Goal: Task Accomplishment & Management: Use online tool/utility

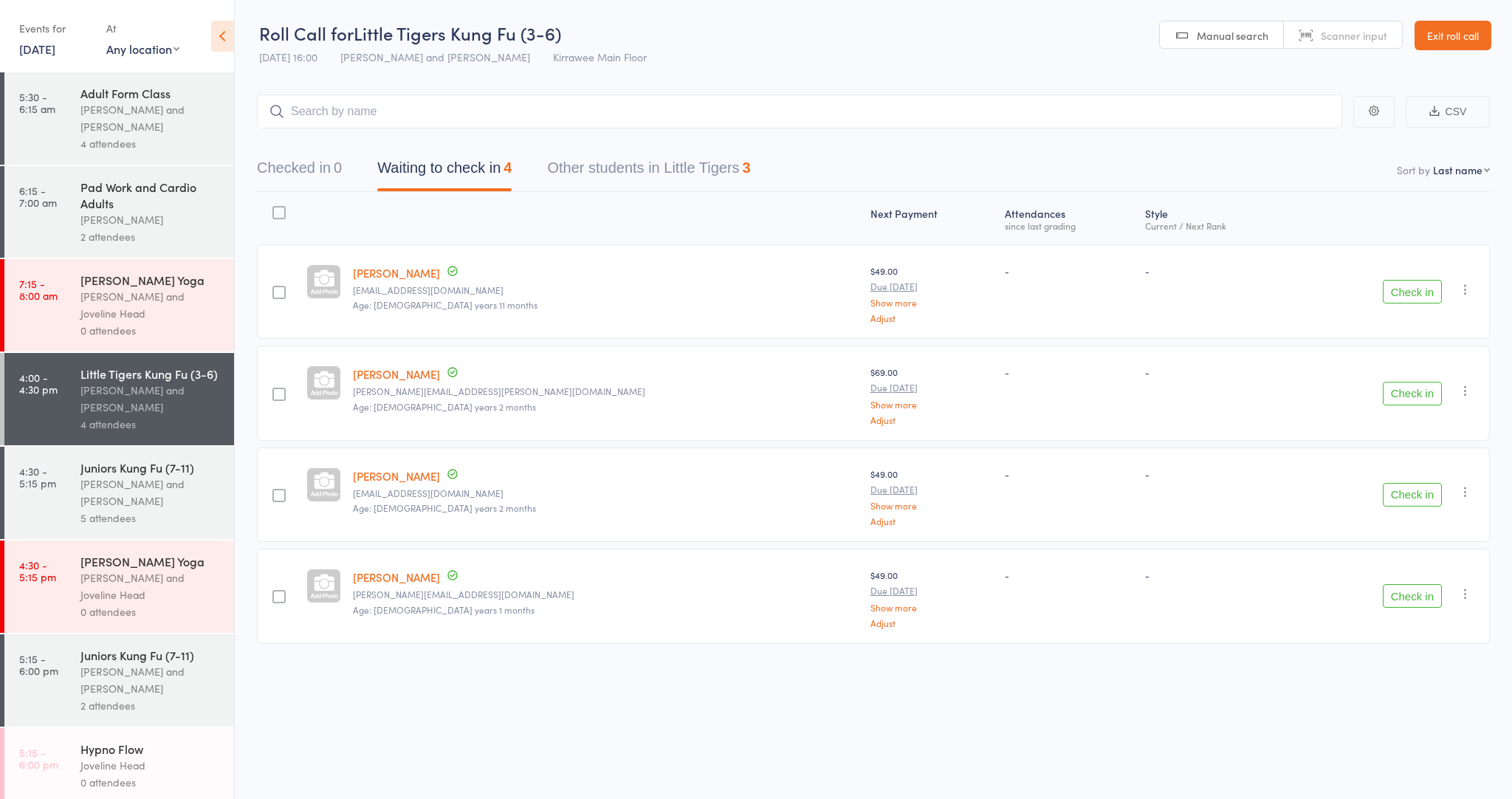
click at [145, 476] on div "[PERSON_NAME] and [PERSON_NAME]" at bounding box center [151, 493] width 141 height 34
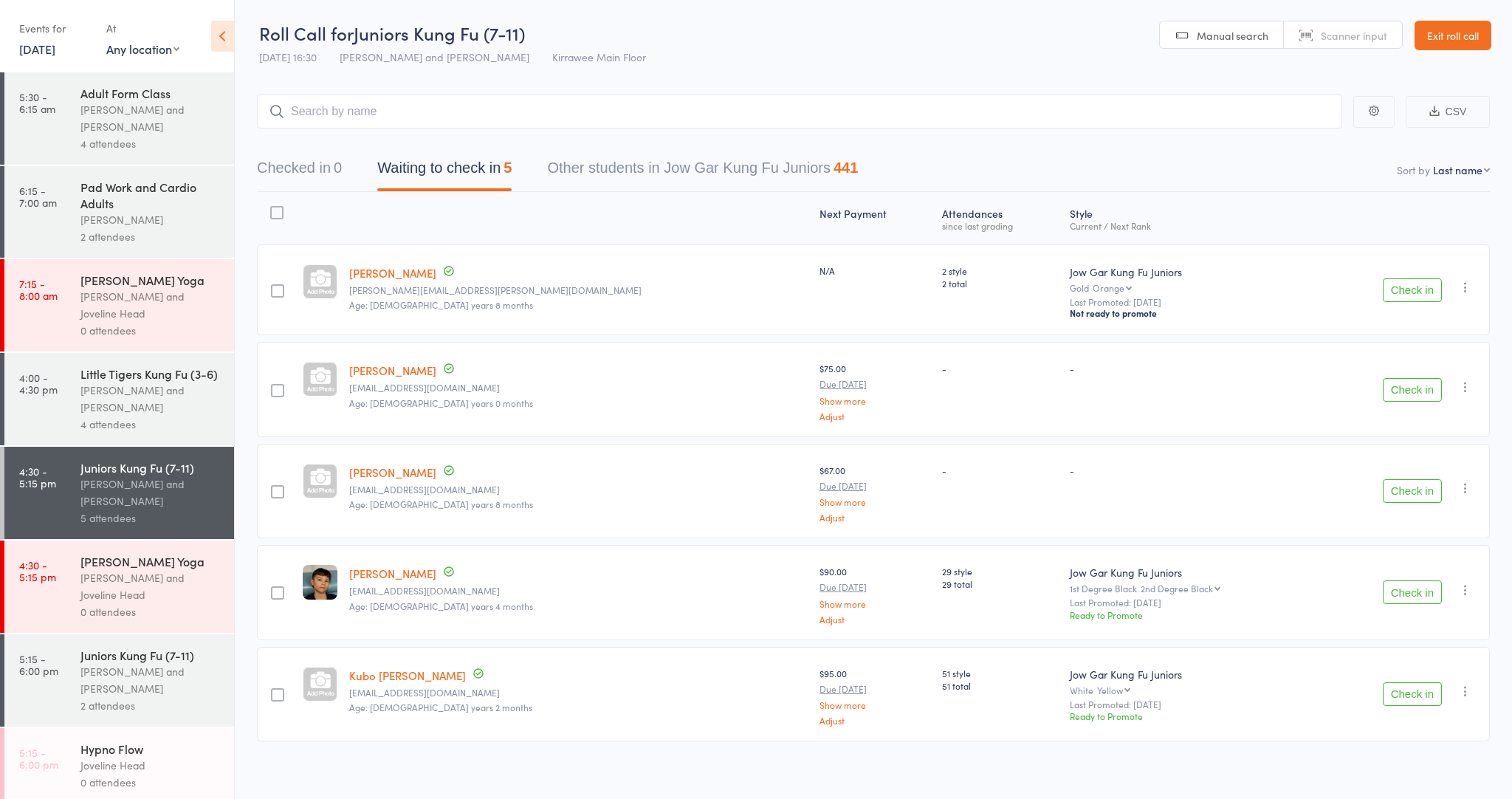
click at [284, 291] on div at bounding box center [277, 291] width 13 height 13
click at [274, 286] on input "checkbox" at bounding box center [274, 286] width 0 height 0
click at [280, 586] on div at bounding box center [277, 593] width 13 height 13
click at [274, 588] on input "checkbox" at bounding box center [274, 588] width 0 height 0
click at [644, 95] on input "search" at bounding box center [800, 112] width 1085 height 34
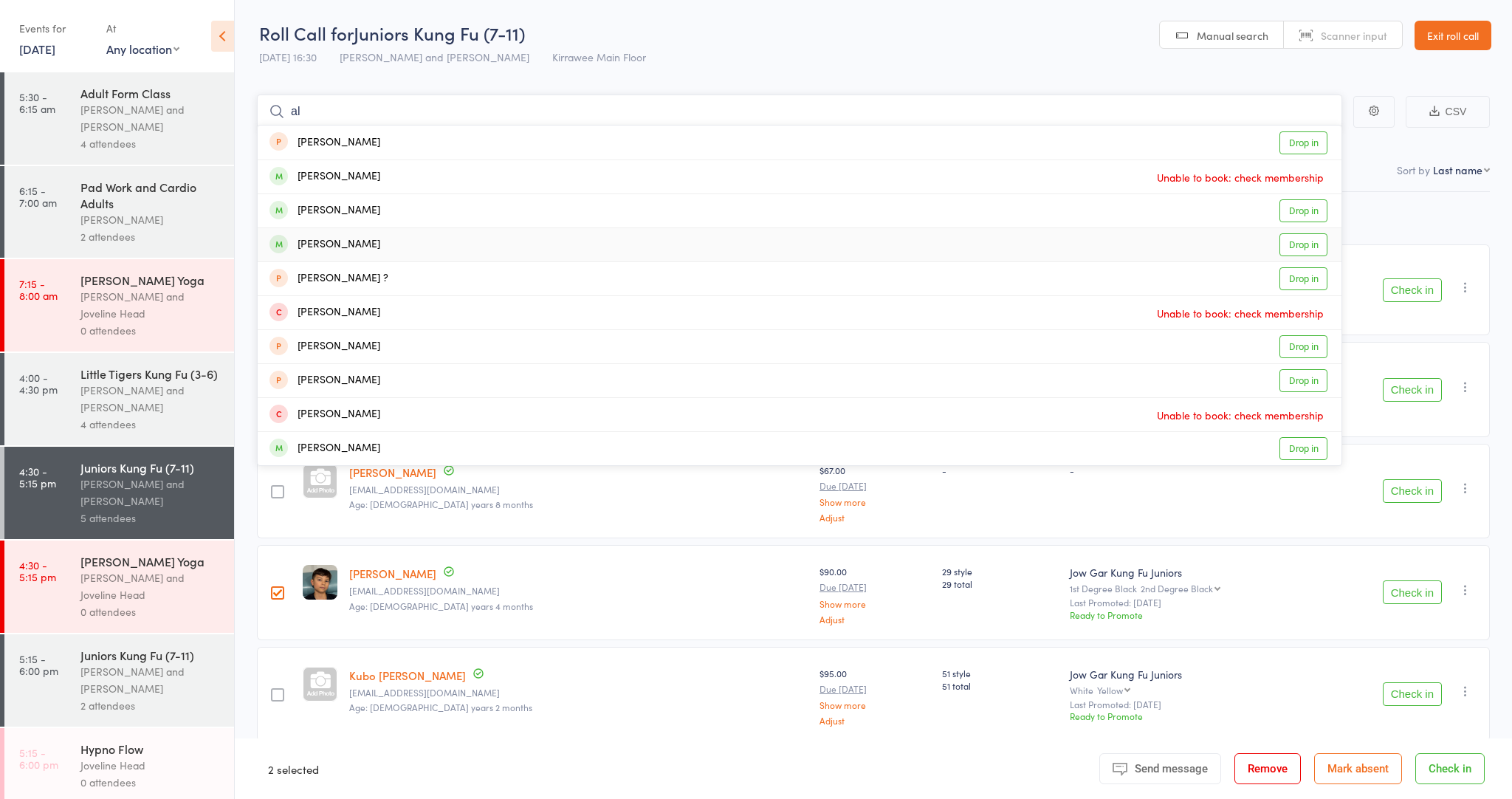
type input "a"
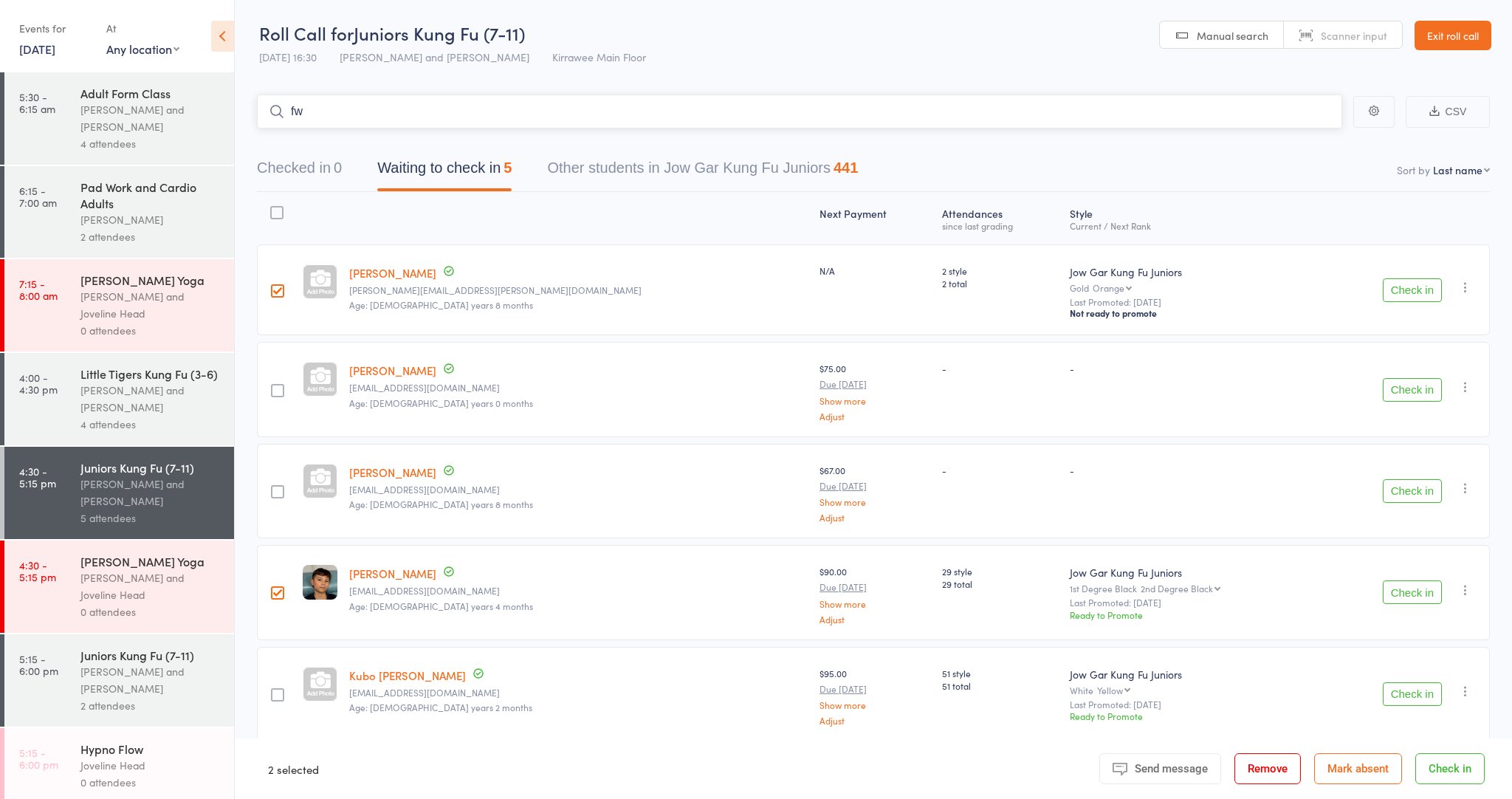
type input "f"
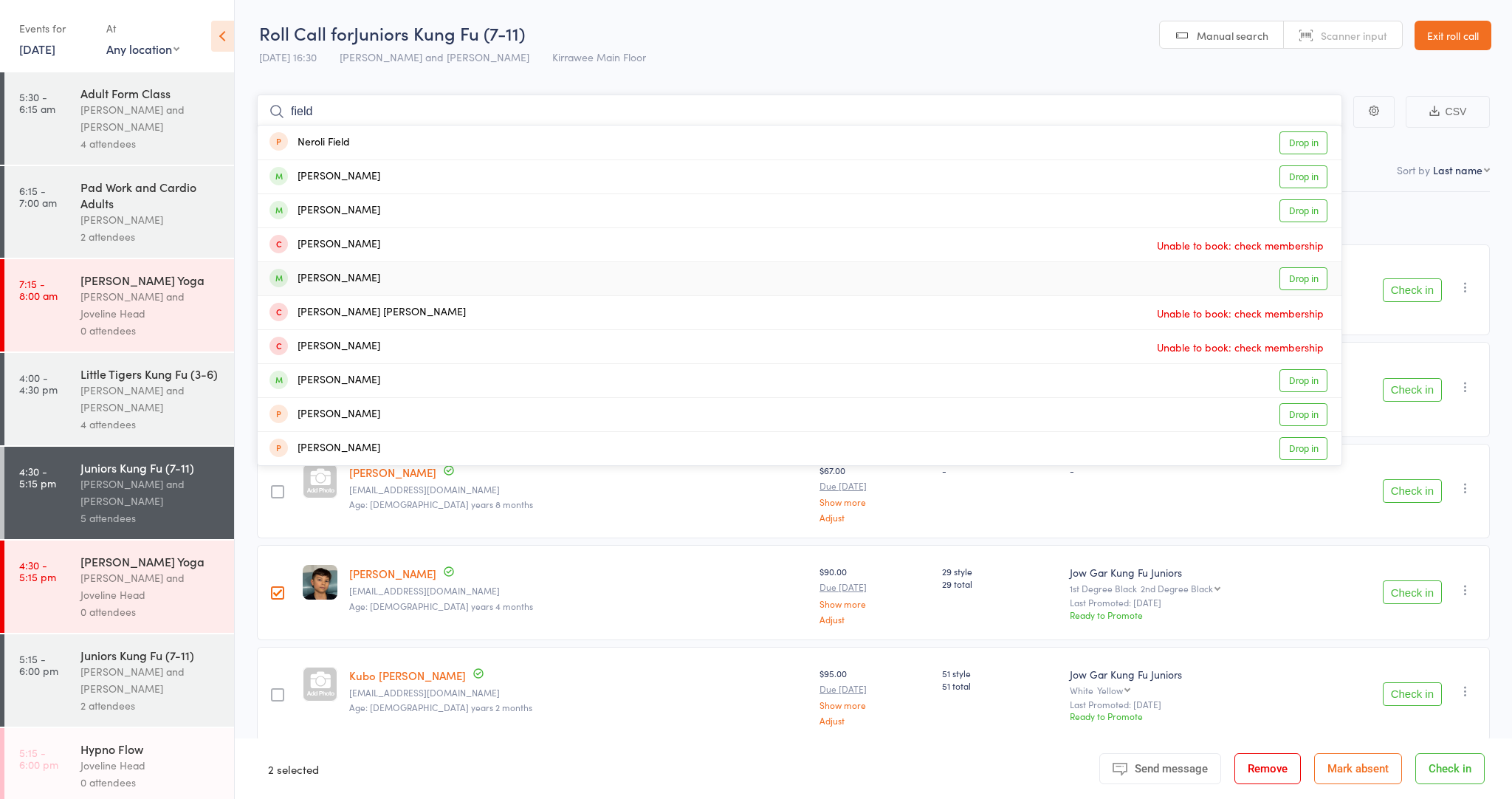
type input "field"
click at [1285, 277] on link "Drop in" at bounding box center [1303, 279] width 48 height 23
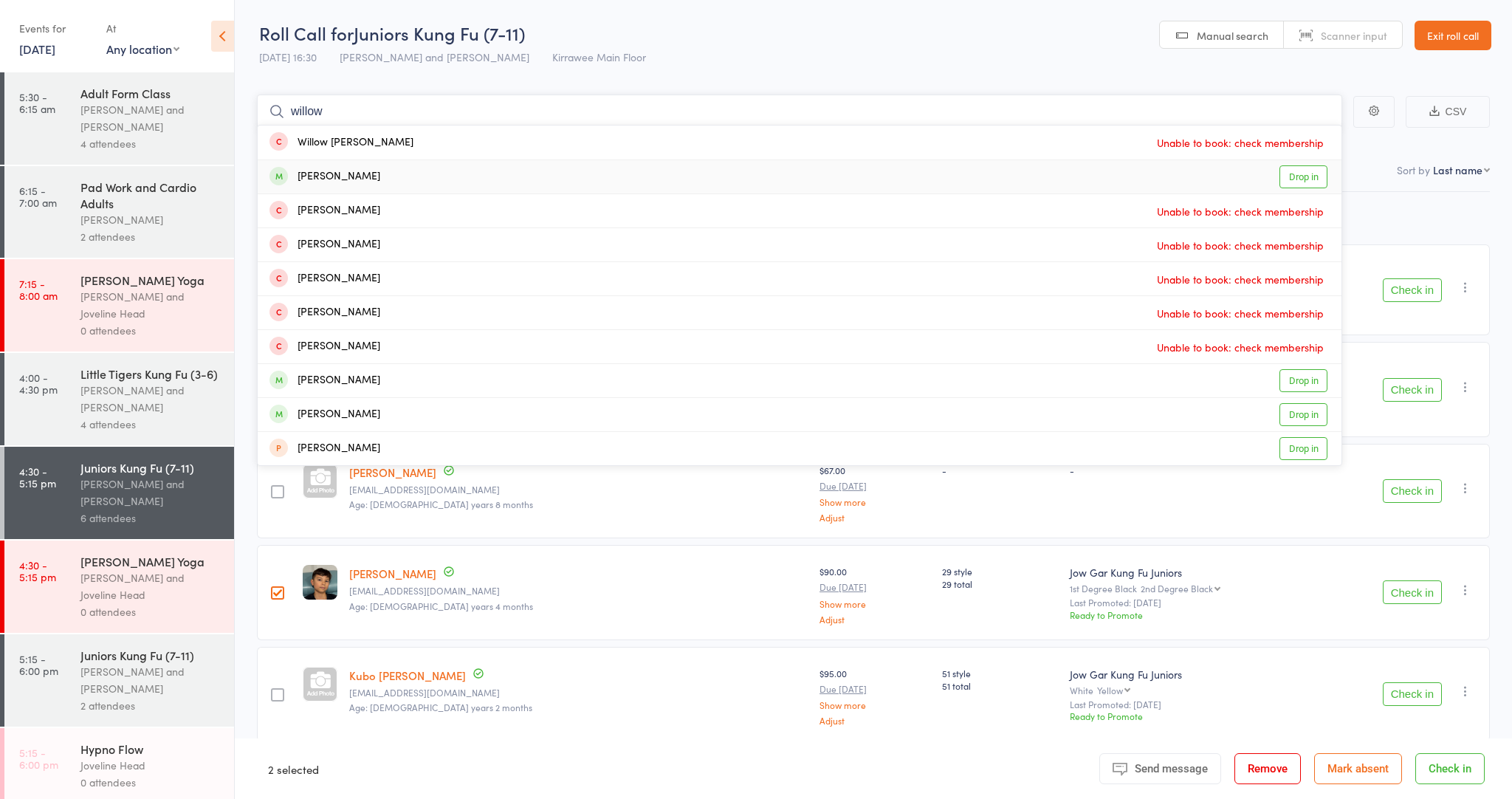
type input "willow"
click at [1288, 180] on link "Drop in" at bounding box center [1303, 177] width 48 height 23
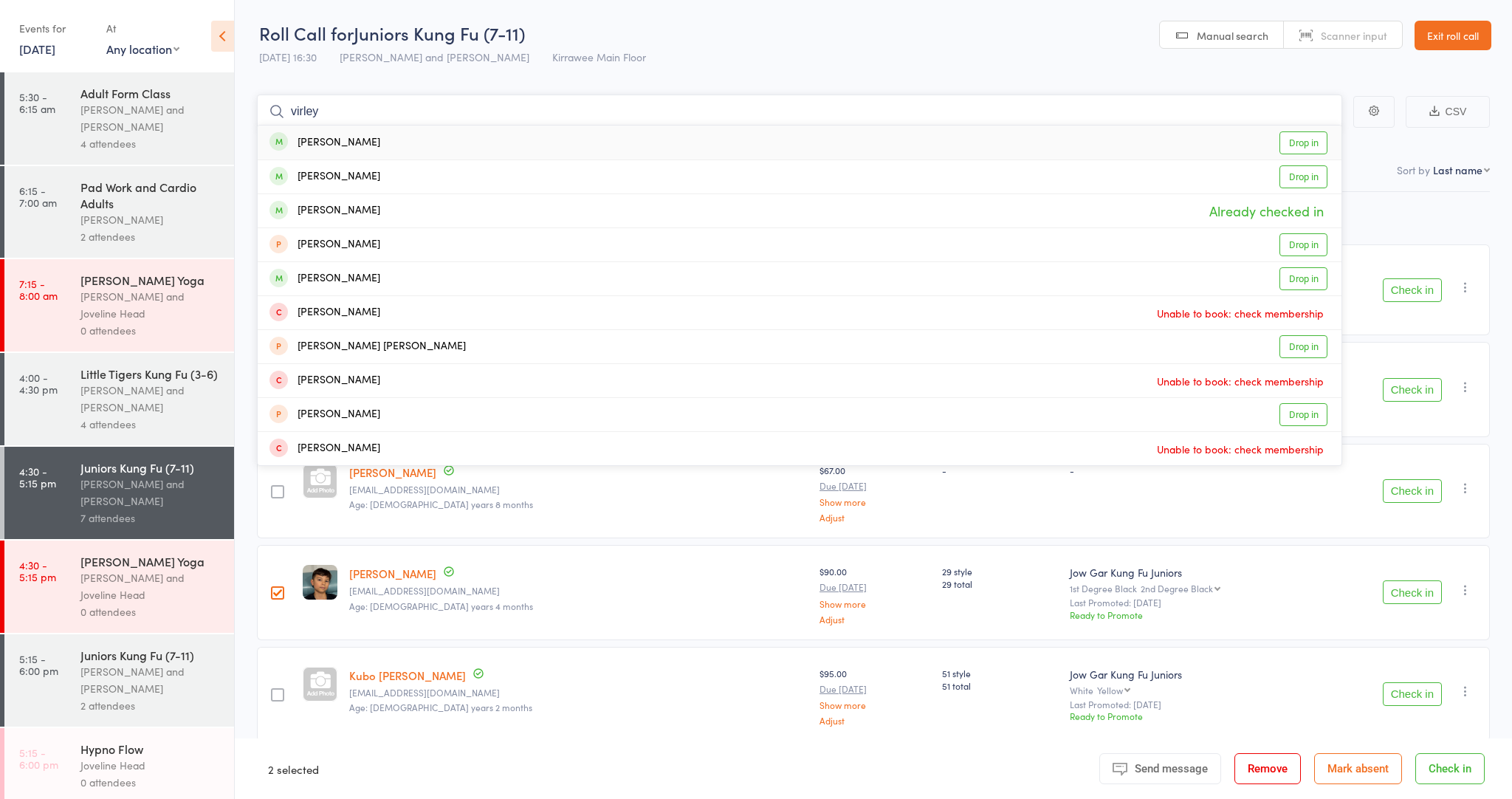
type input "virally"
drag, startPoint x: 1288, startPoint y: 180, endPoint x: 1298, endPoint y: 175, distance: 11.2
click at [1298, 175] on link "Drop in" at bounding box center [1303, 177] width 48 height 23
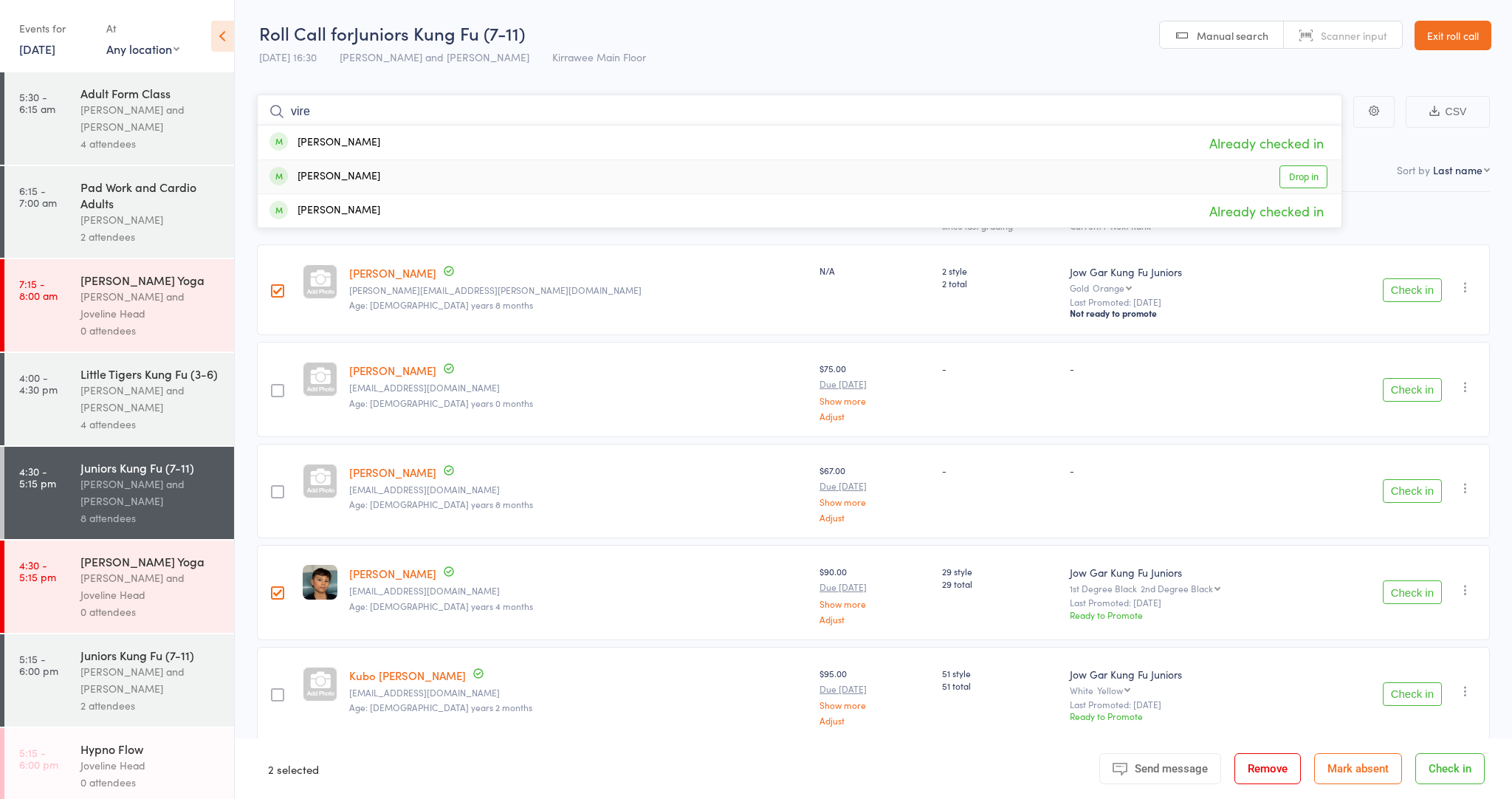
type input "vire"
click at [1287, 175] on link "Drop in" at bounding box center [1303, 177] width 48 height 23
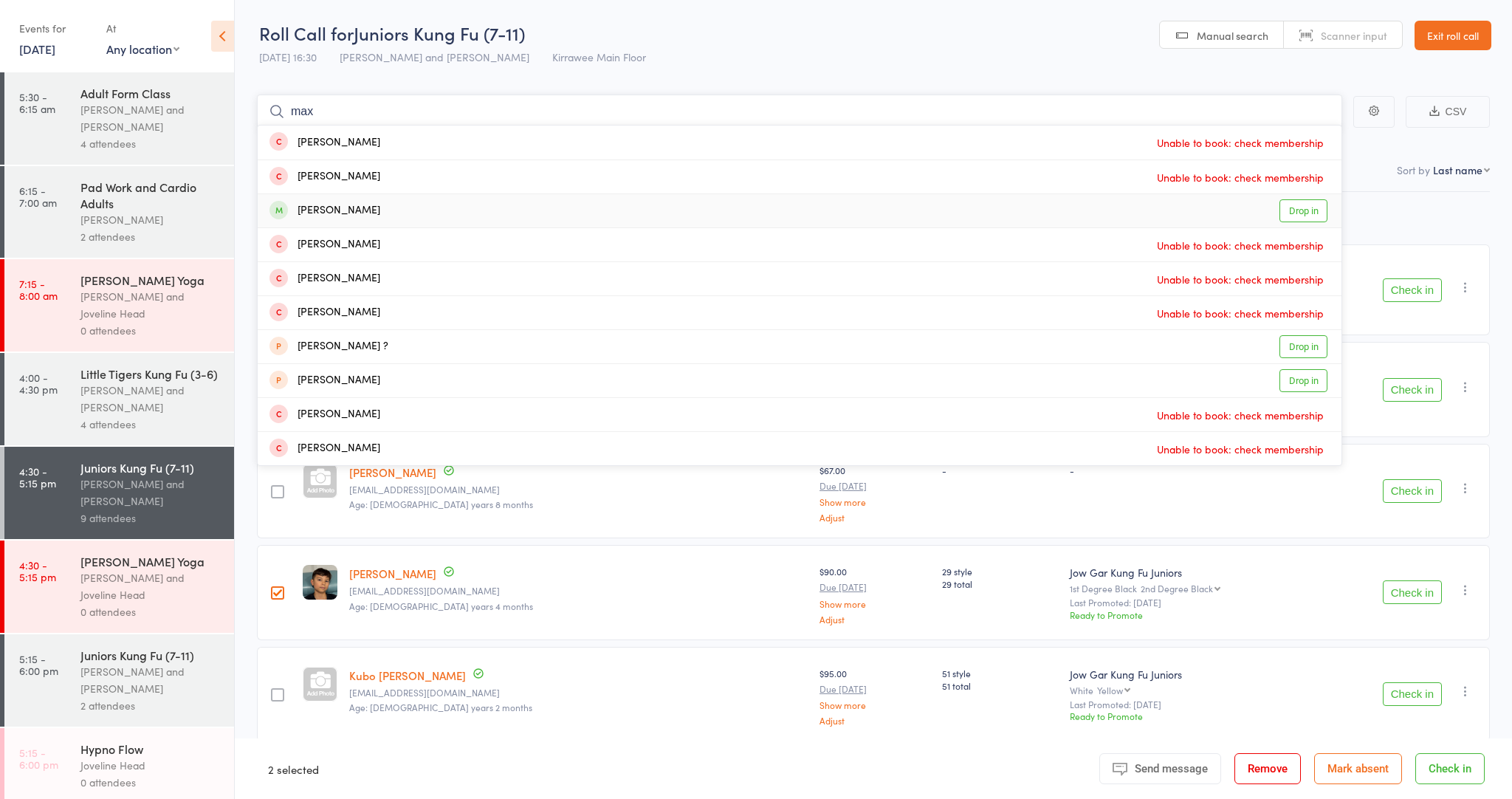
type input "max"
click at [1300, 208] on link "Drop in" at bounding box center [1303, 211] width 48 height 23
type input "H"
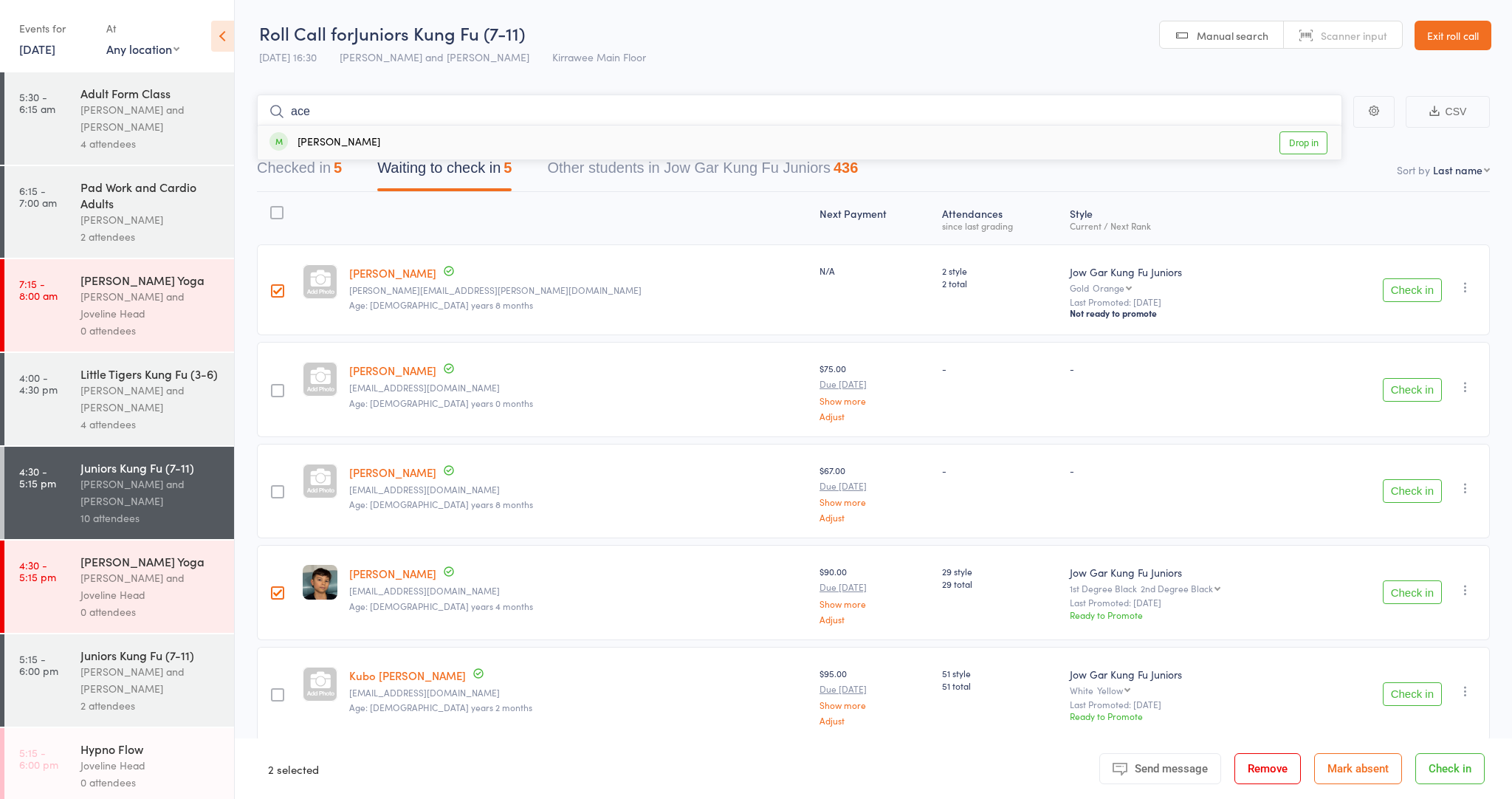
type input "ace"
click at [1298, 144] on link "Drop in" at bounding box center [1303, 143] width 48 height 23
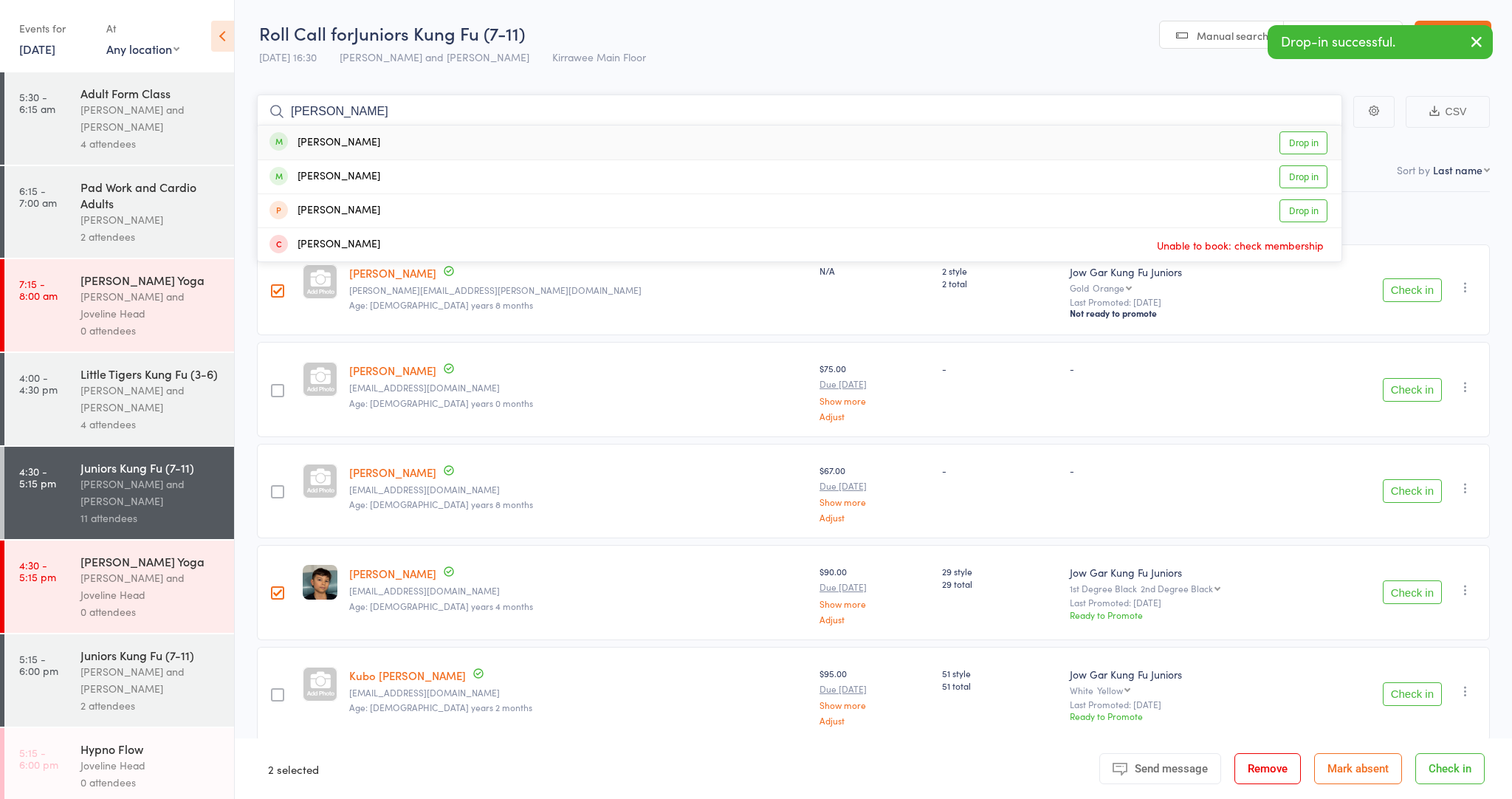
type input "[PERSON_NAME]"
drag, startPoint x: 1322, startPoint y: 150, endPoint x: 1290, endPoint y: 136, distance: 34.9
click at [1290, 136] on link "Drop in" at bounding box center [1303, 143] width 48 height 23
type input "[PERSON_NAME]"
click at [1307, 238] on link "Drop in" at bounding box center [1303, 245] width 48 height 23
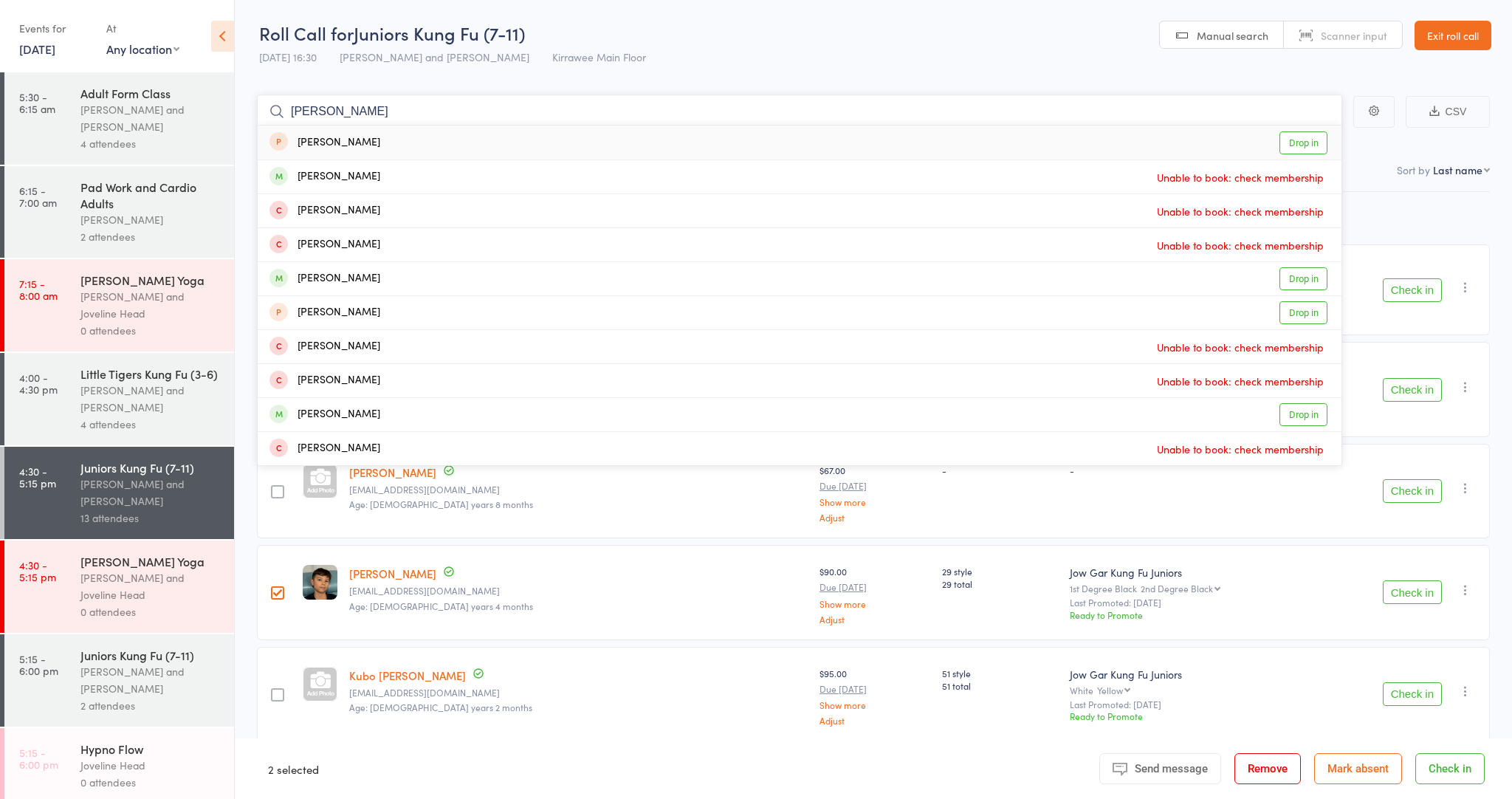
type input "[PERSON_NAME]"
drag, startPoint x: 1270, startPoint y: 191, endPoint x: 1297, endPoint y: 277, distance: 90.1
click at [1297, 277] on link "Drop in" at bounding box center [1303, 279] width 48 height 23
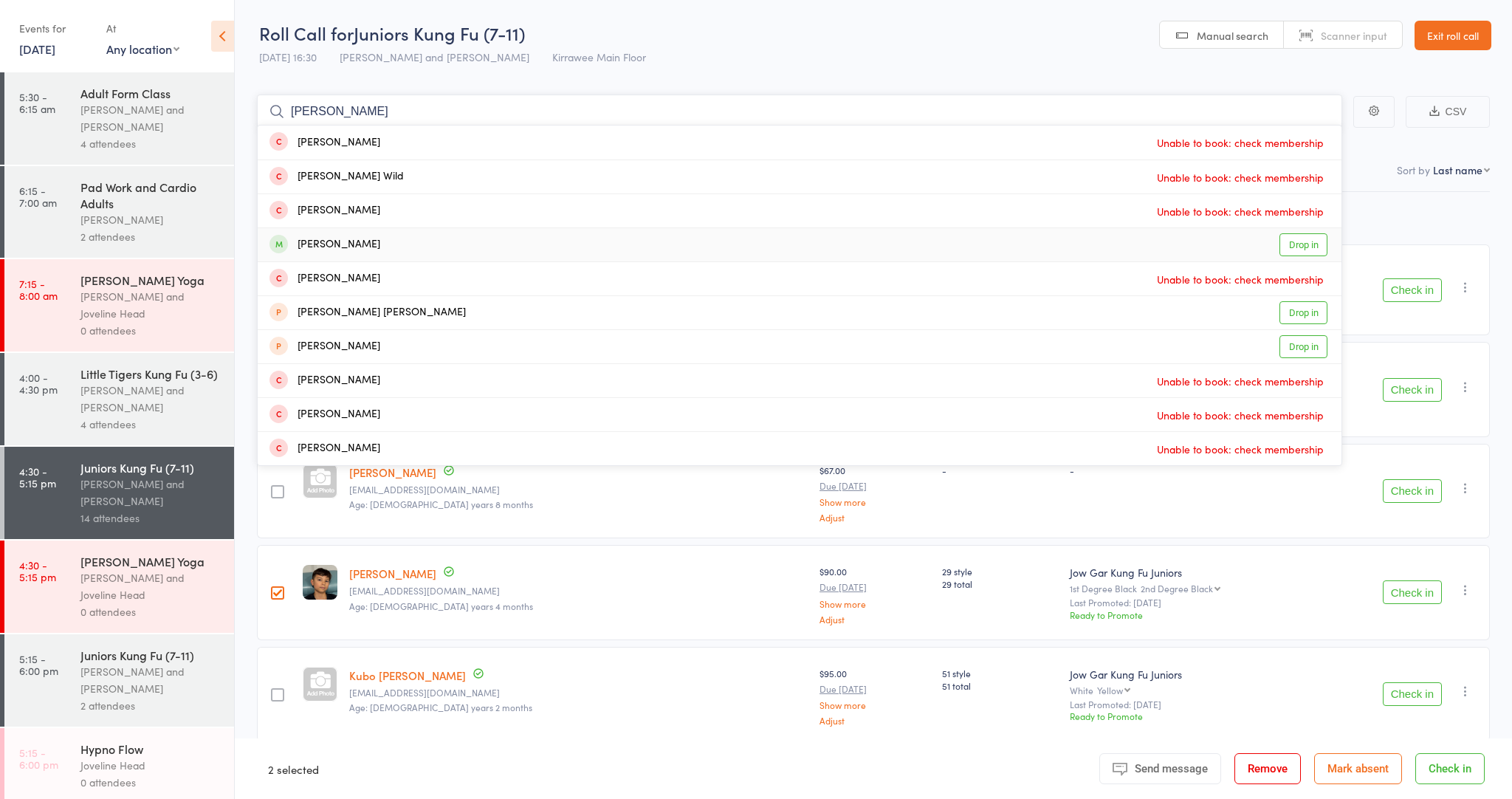
type input "[PERSON_NAME]"
click at [1291, 240] on link "Drop in" at bounding box center [1303, 245] width 48 height 23
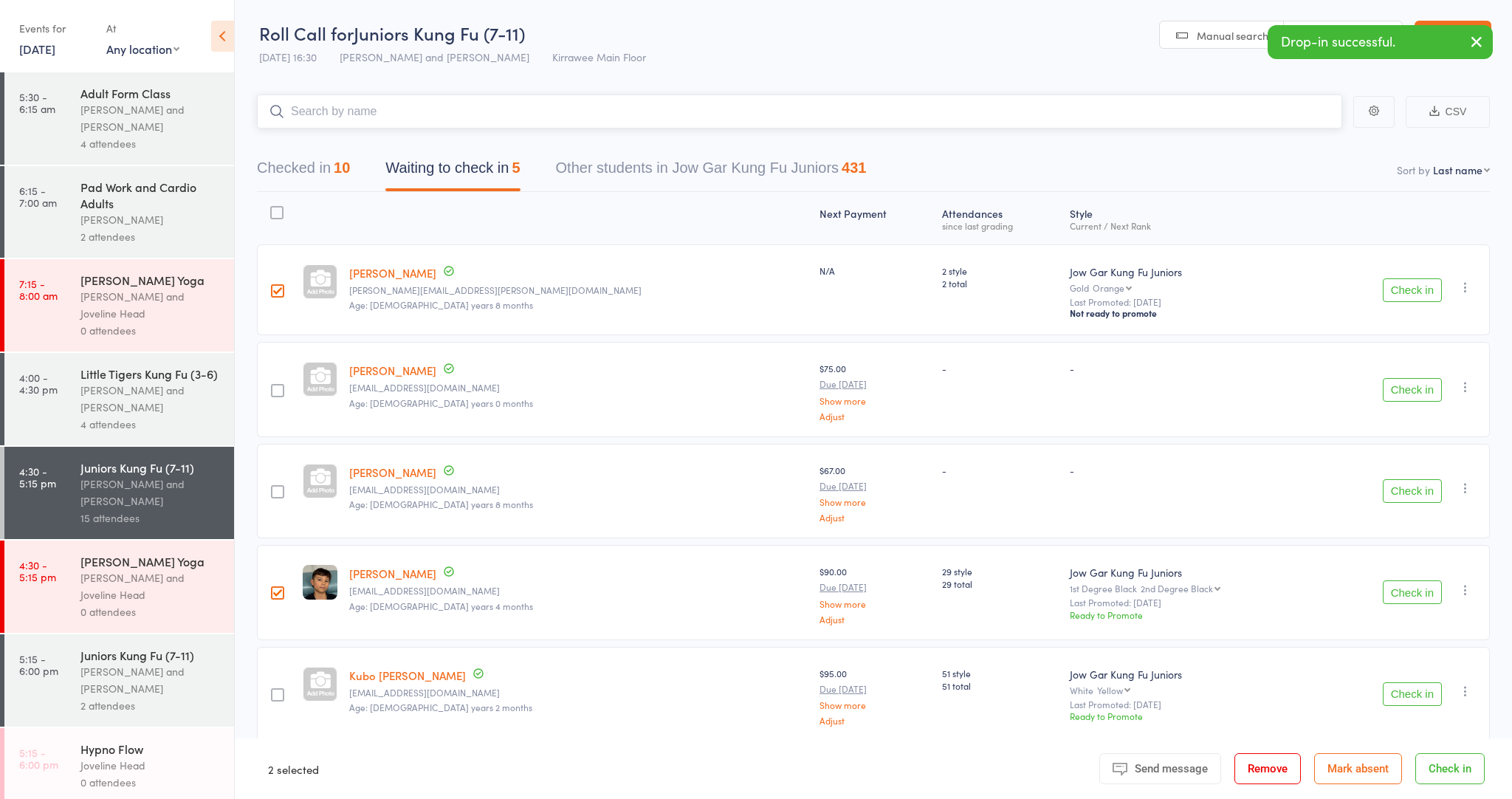
type input "s"
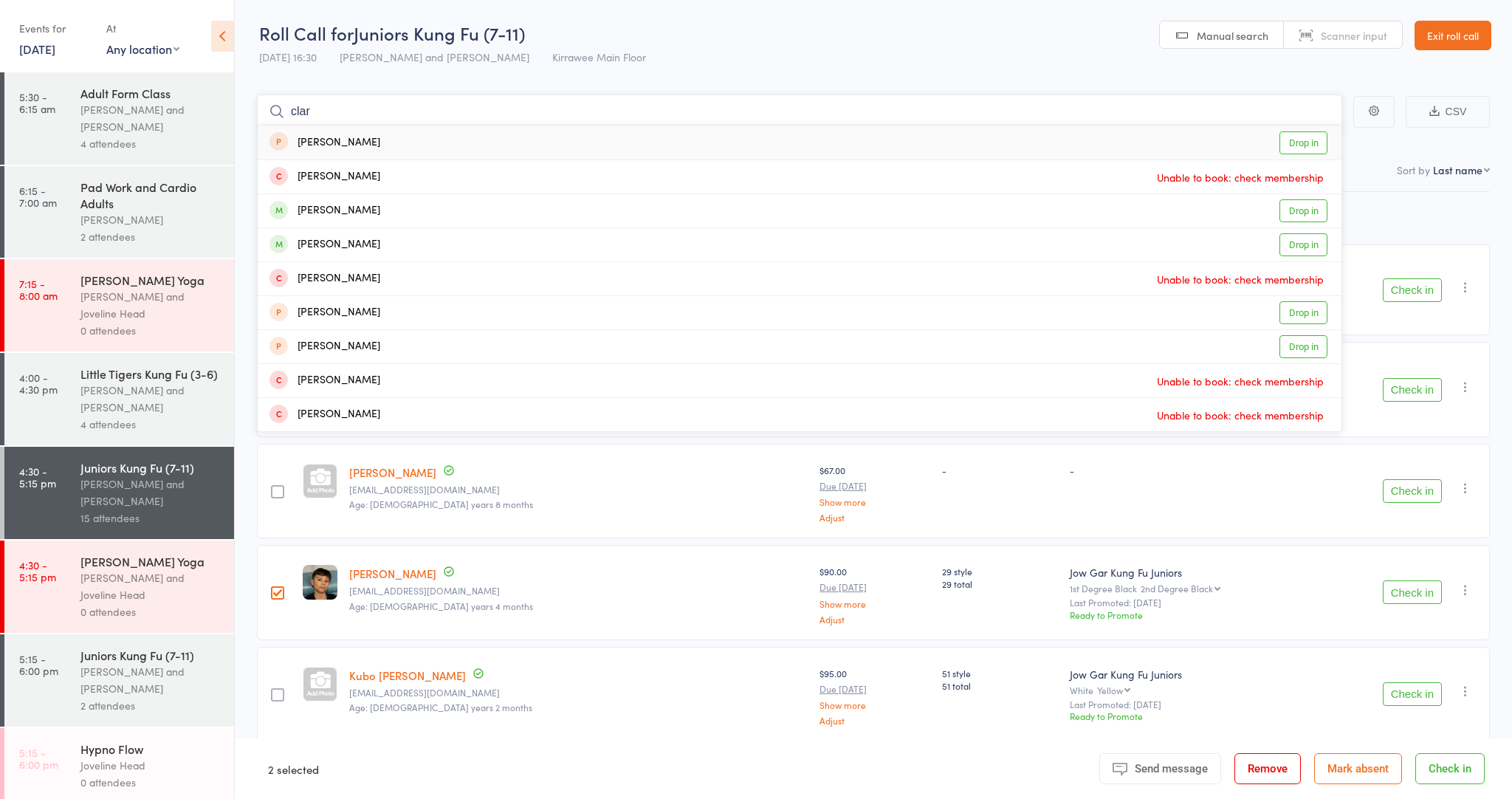
type input "car"
drag, startPoint x: 1291, startPoint y: 240, endPoint x: 1304, endPoint y: 215, distance: 28.2
click at [1304, 215] on link "Drop in" at bounding box center [1303, 211] width 48 height 23
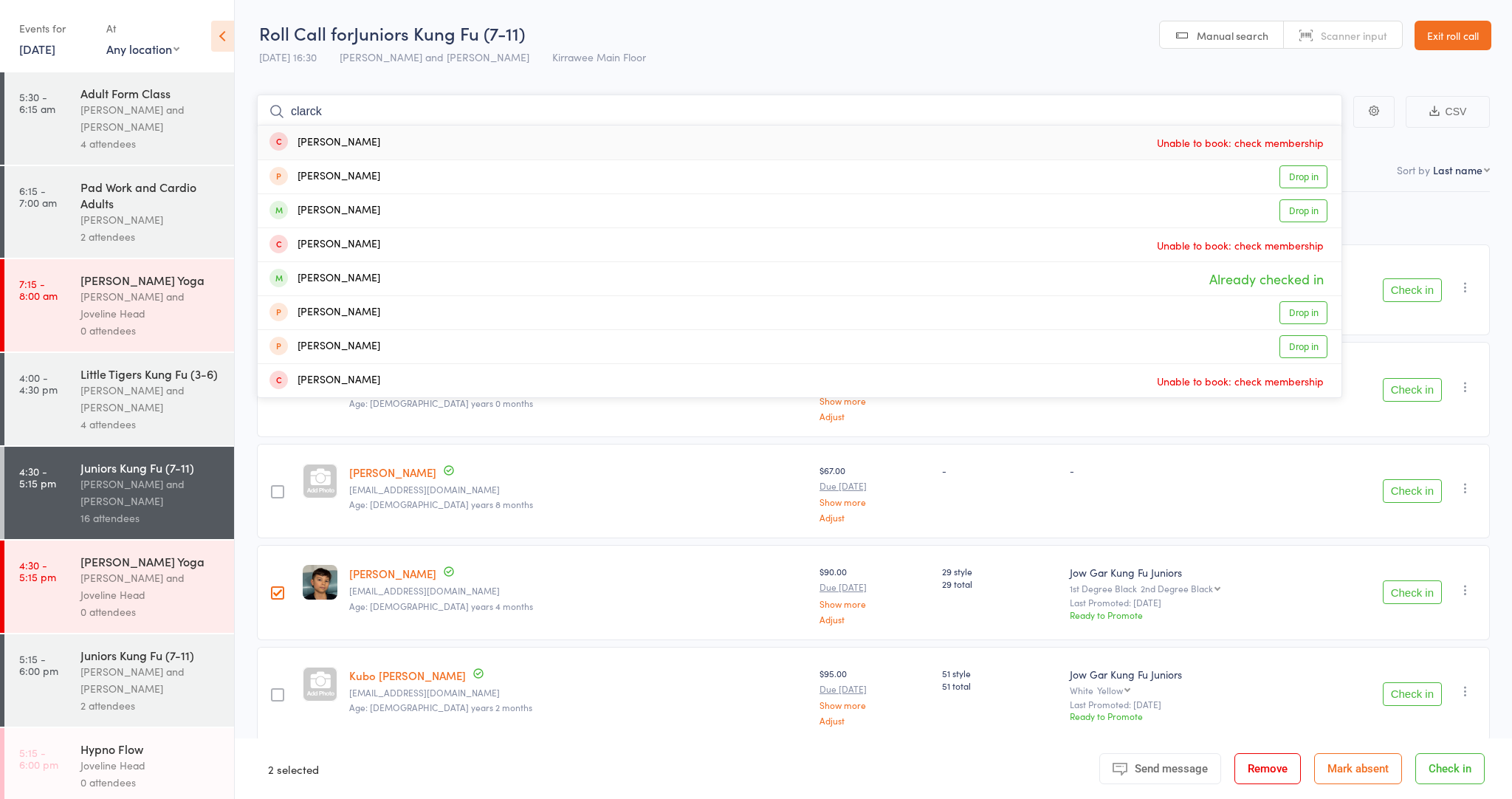
type input "[PERSON_NAME]"
drag, startPoint x: 1295, startPoint y: 204, endPoint x: 1309, endPoint y: 215, distance: 17.8
click at [1307, 214] on link "Drop in" at bounding box center [1303, 211] width 48 height 23
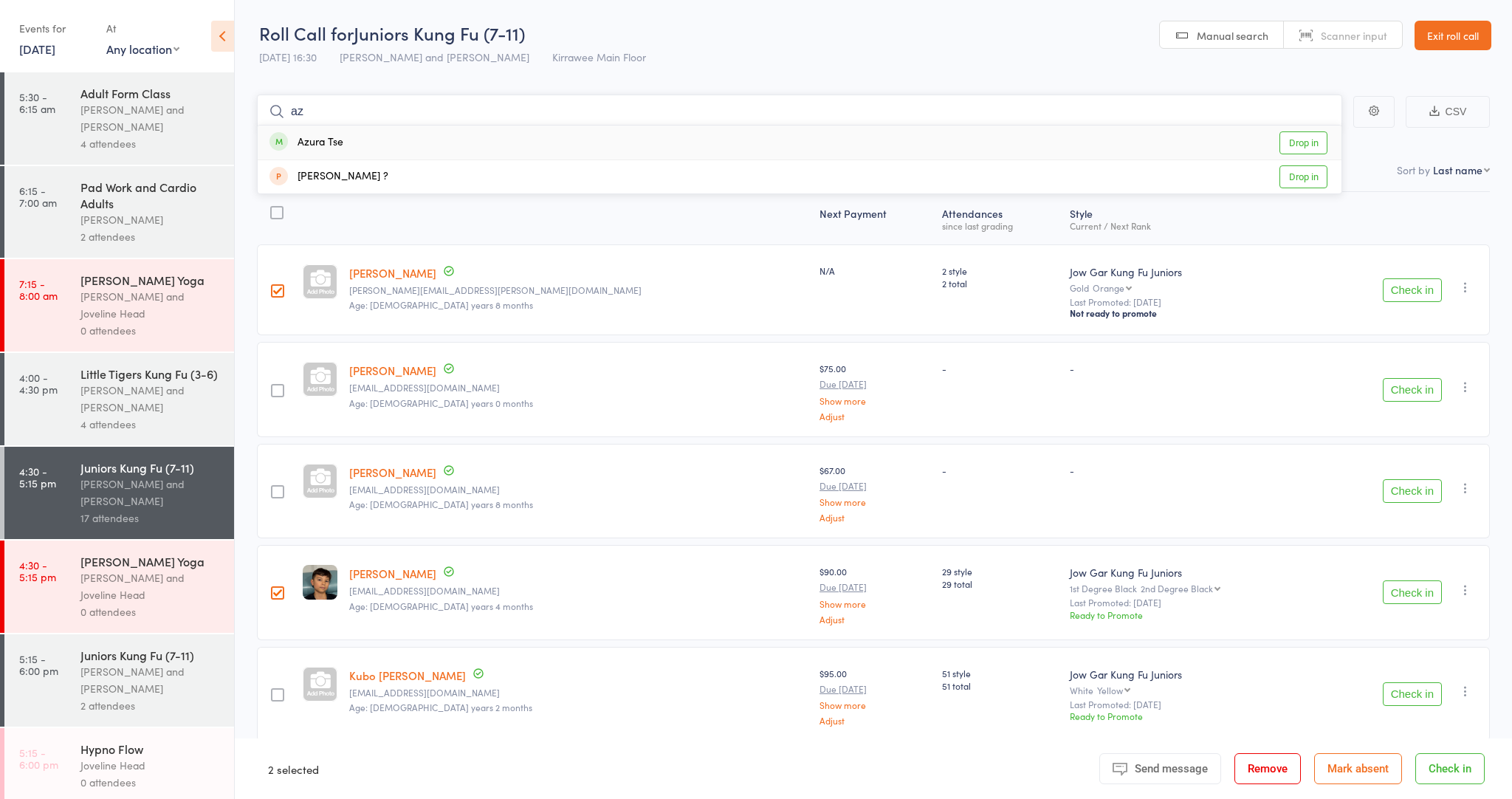
type input "az"
click at [1299, 144] on link "Drop in" at bounding box center [1303, 143] width 48 height 23
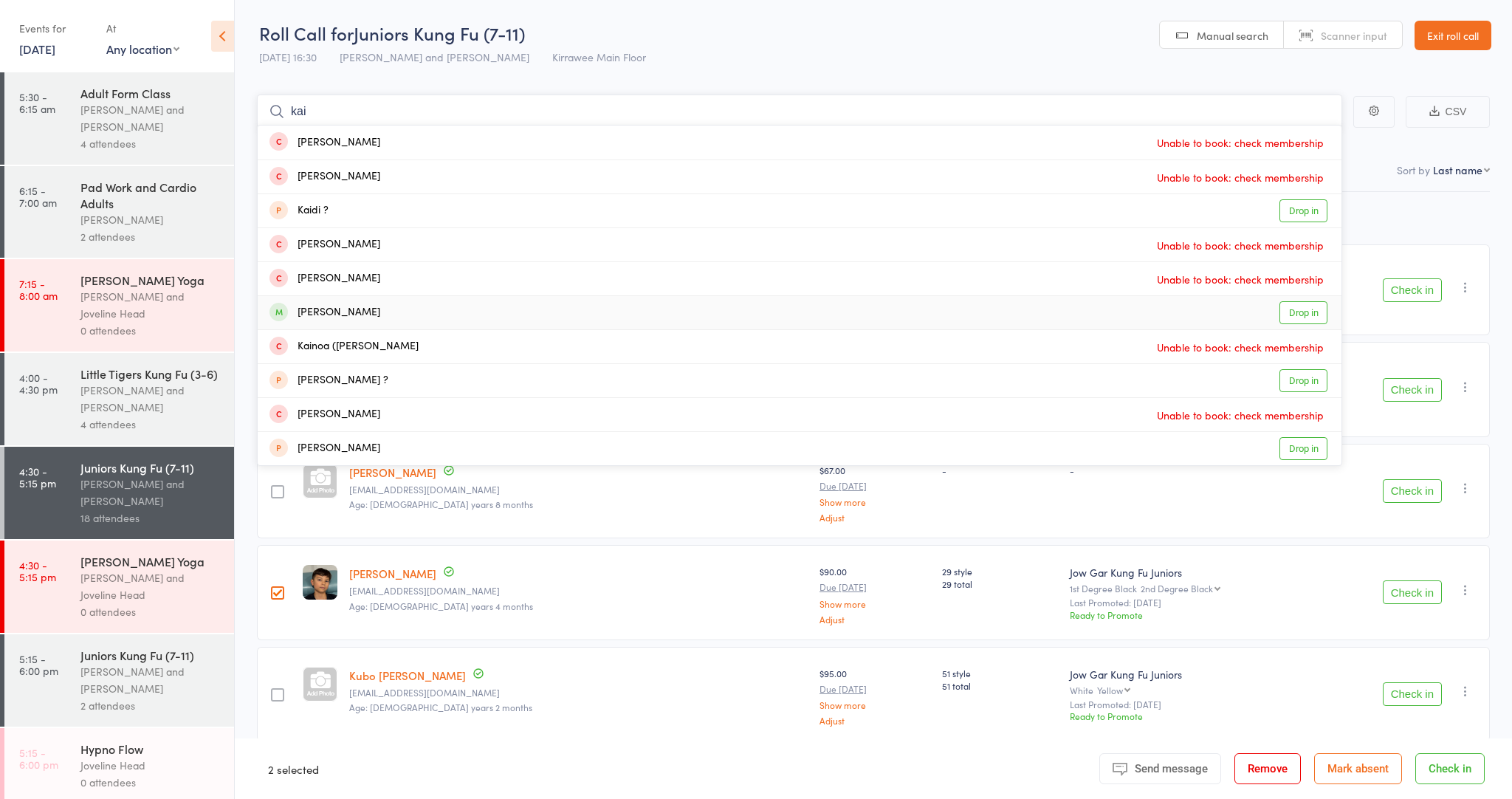
scroll to position [0, 1]
type input "kai"
click at [1297, 317] on link "Drop in" at bounding box center [1303, 313] width 48 height 23
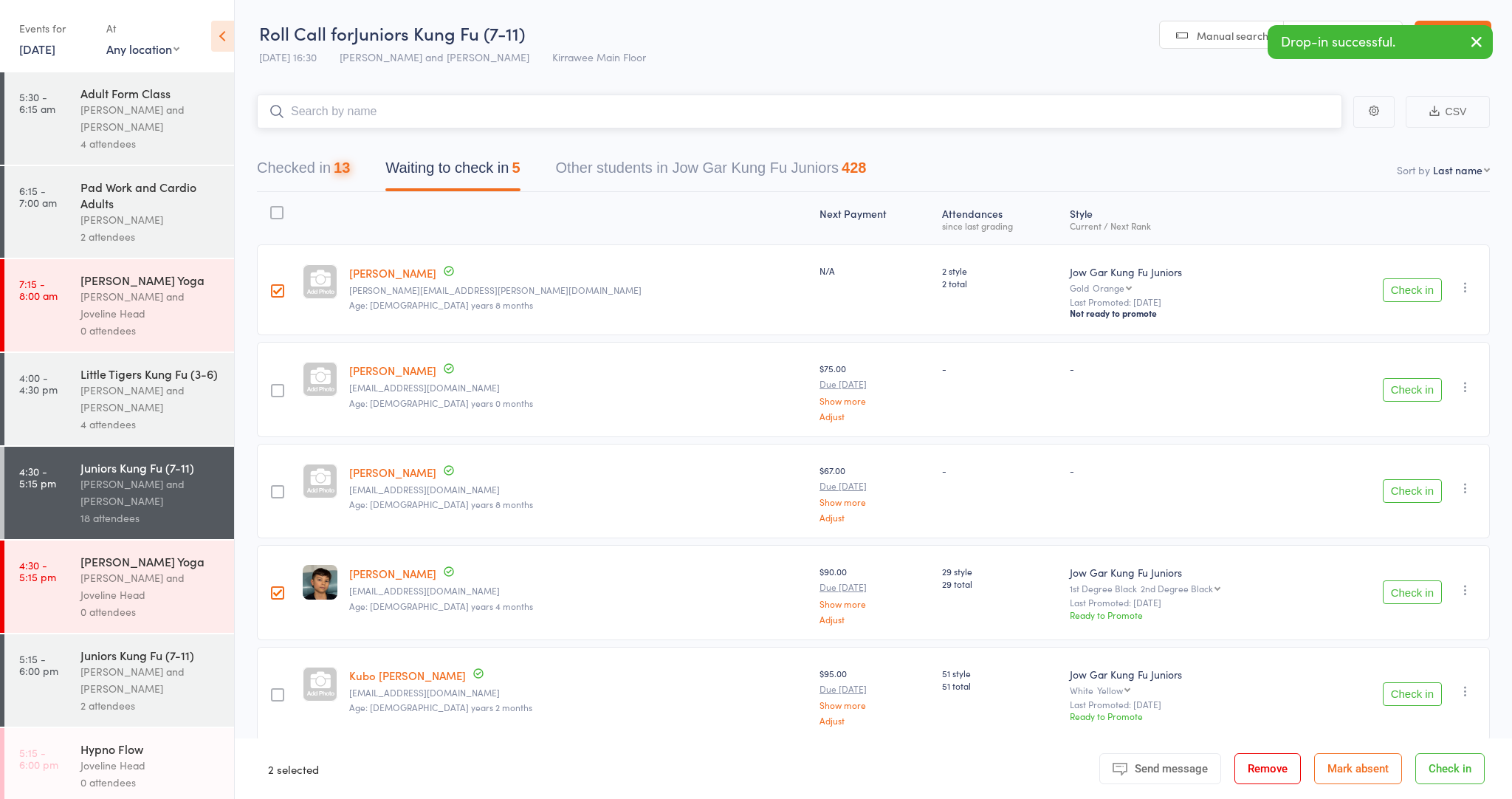
scroll to position [0, 0]
type input "h"
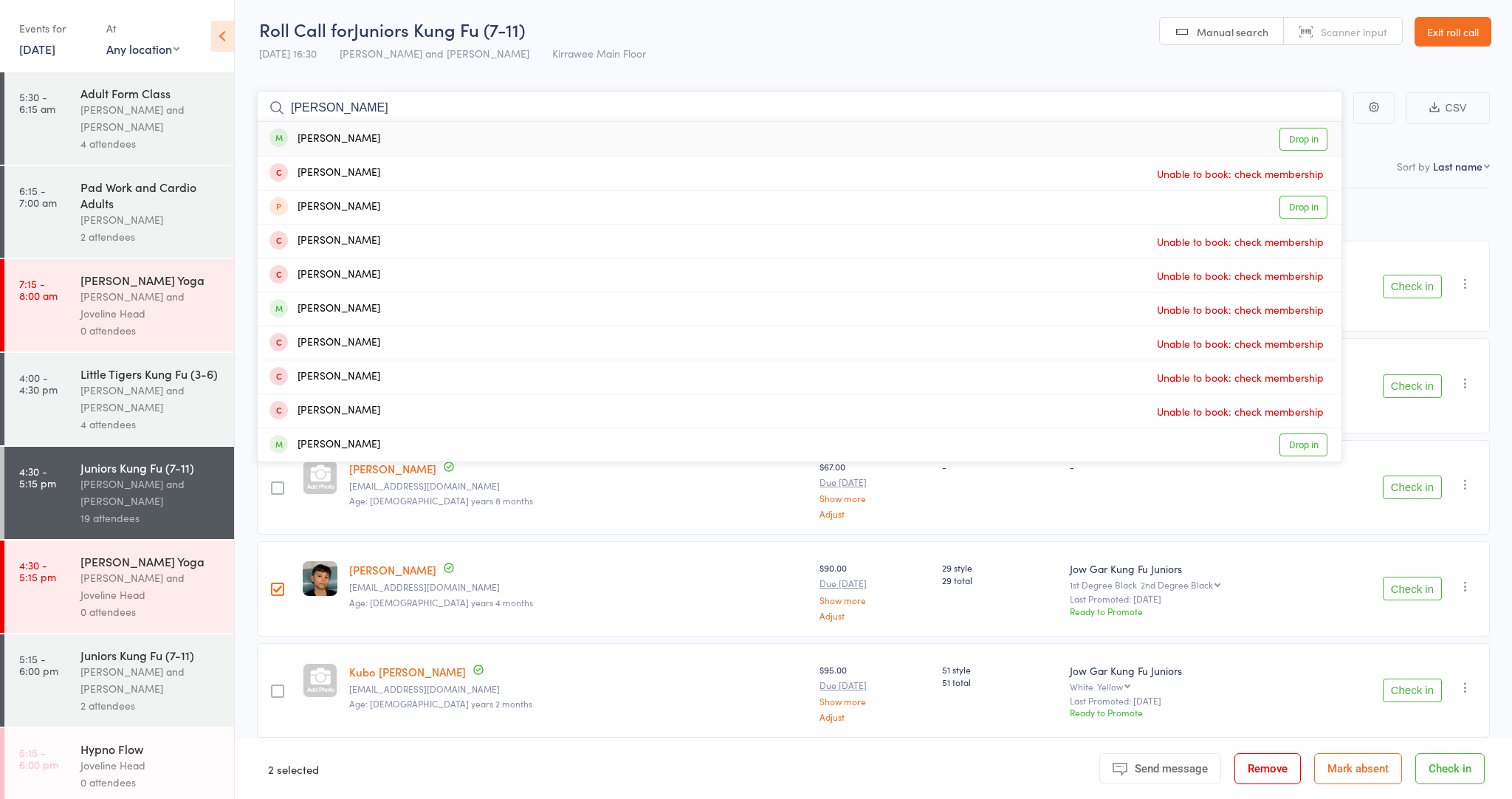
scroll to position [3, 0]
type input "H"
type input "[PERSON_NAME]"
click at [1302, 145] on link "Drop in" at bounding box center [1303, 140] width 48 height 23
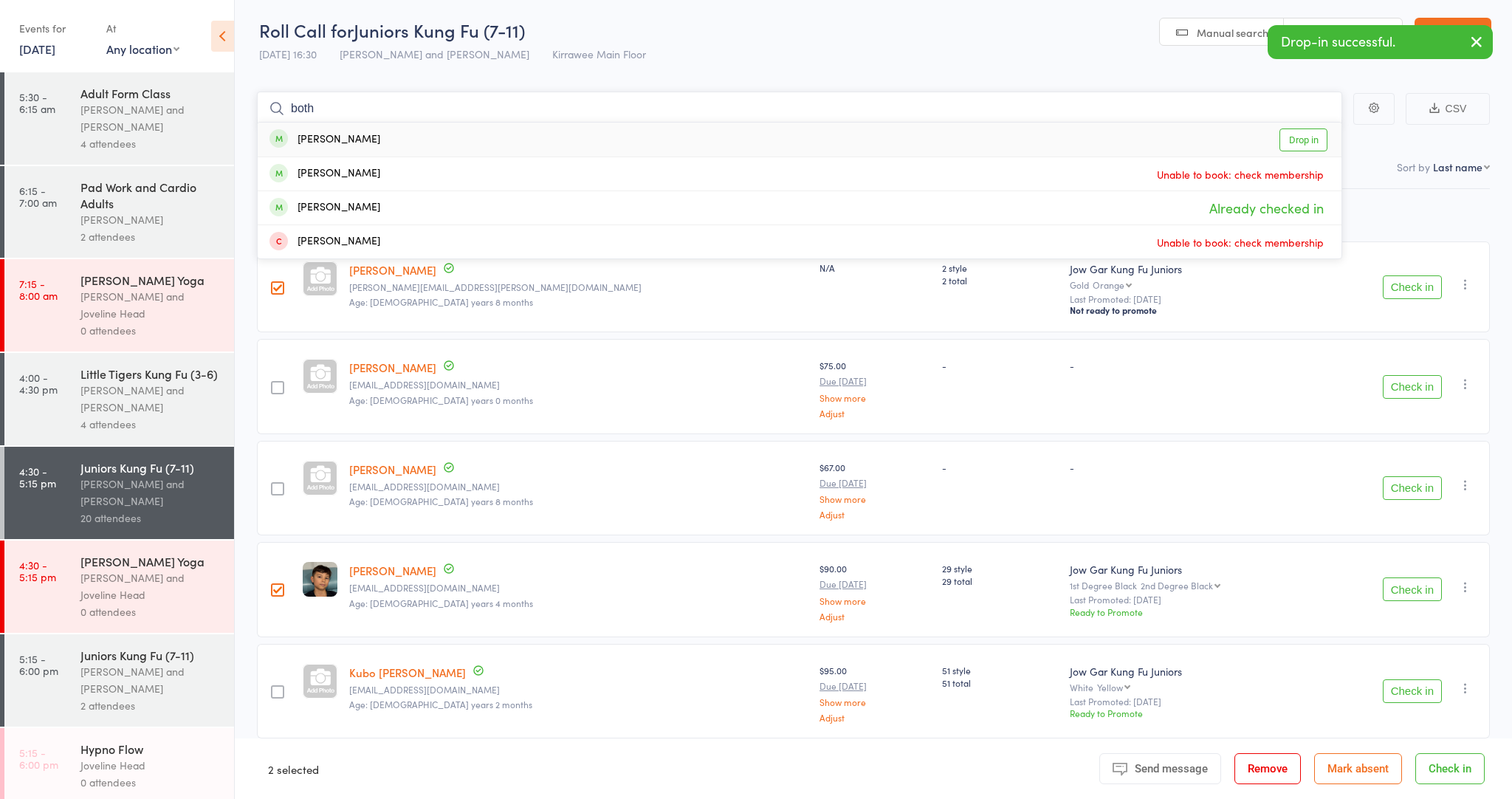
type input "both"
click at [1302, 135] on link "Drop in" at bounding box center [1303, 140] width 48 height 23
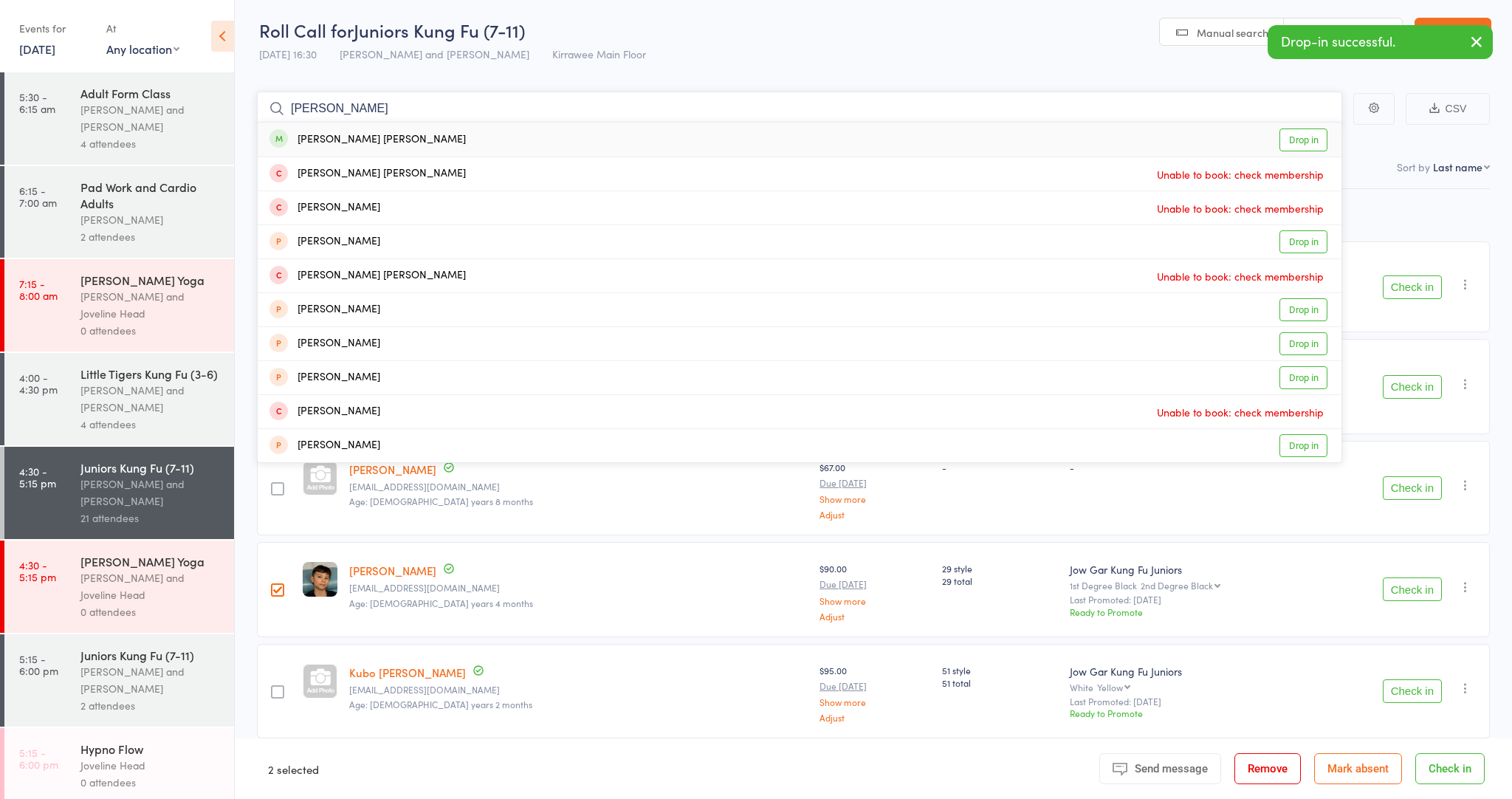
type input "[PERSON_NAME]"
click at [1299, 142] on link "Drop in" at bounding box center [1303, 140] width 48 height 23
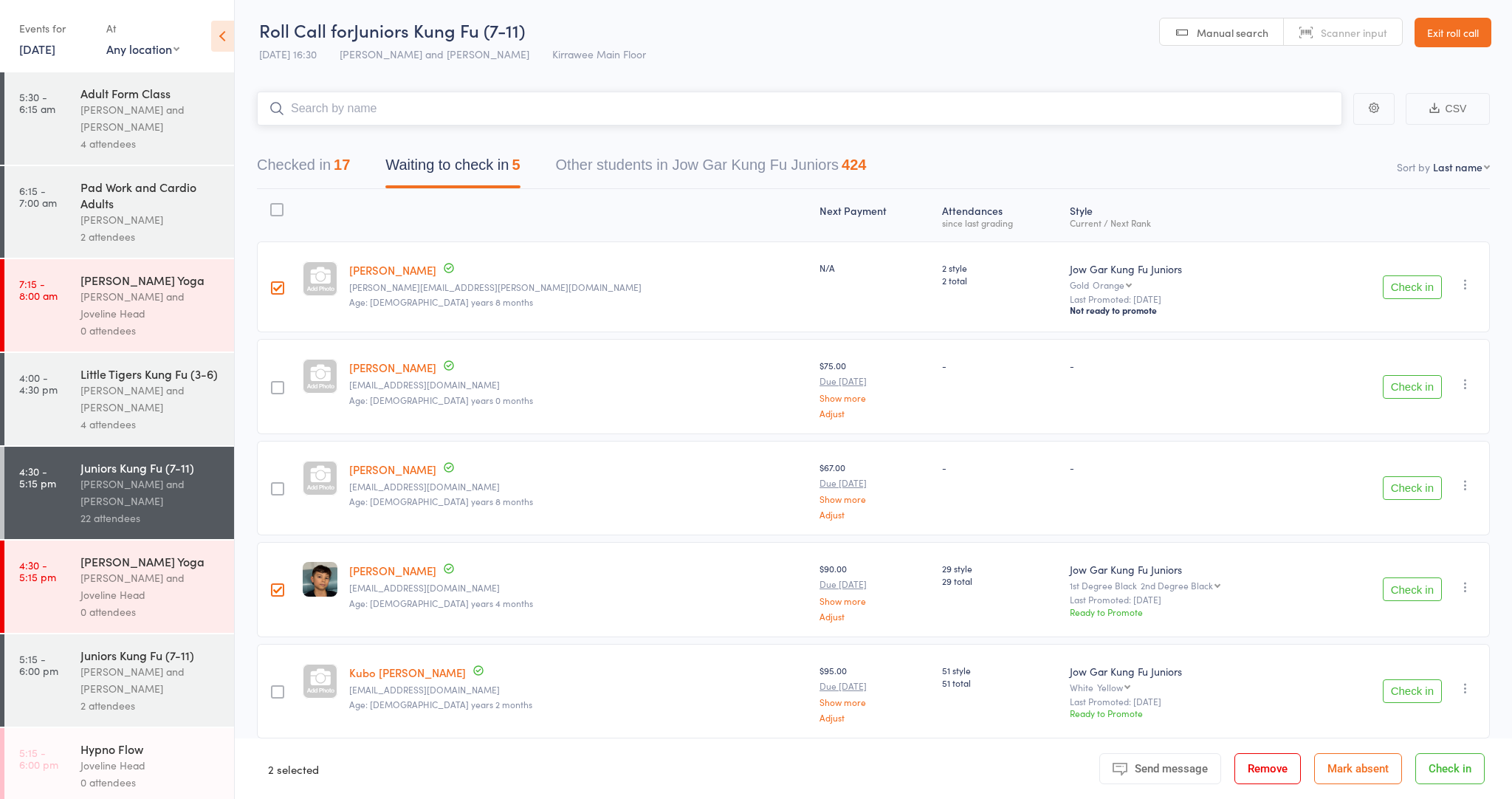
click at [334, 164] on button "Checked in 17" at bounding box center [304, 169] width 93 height 39
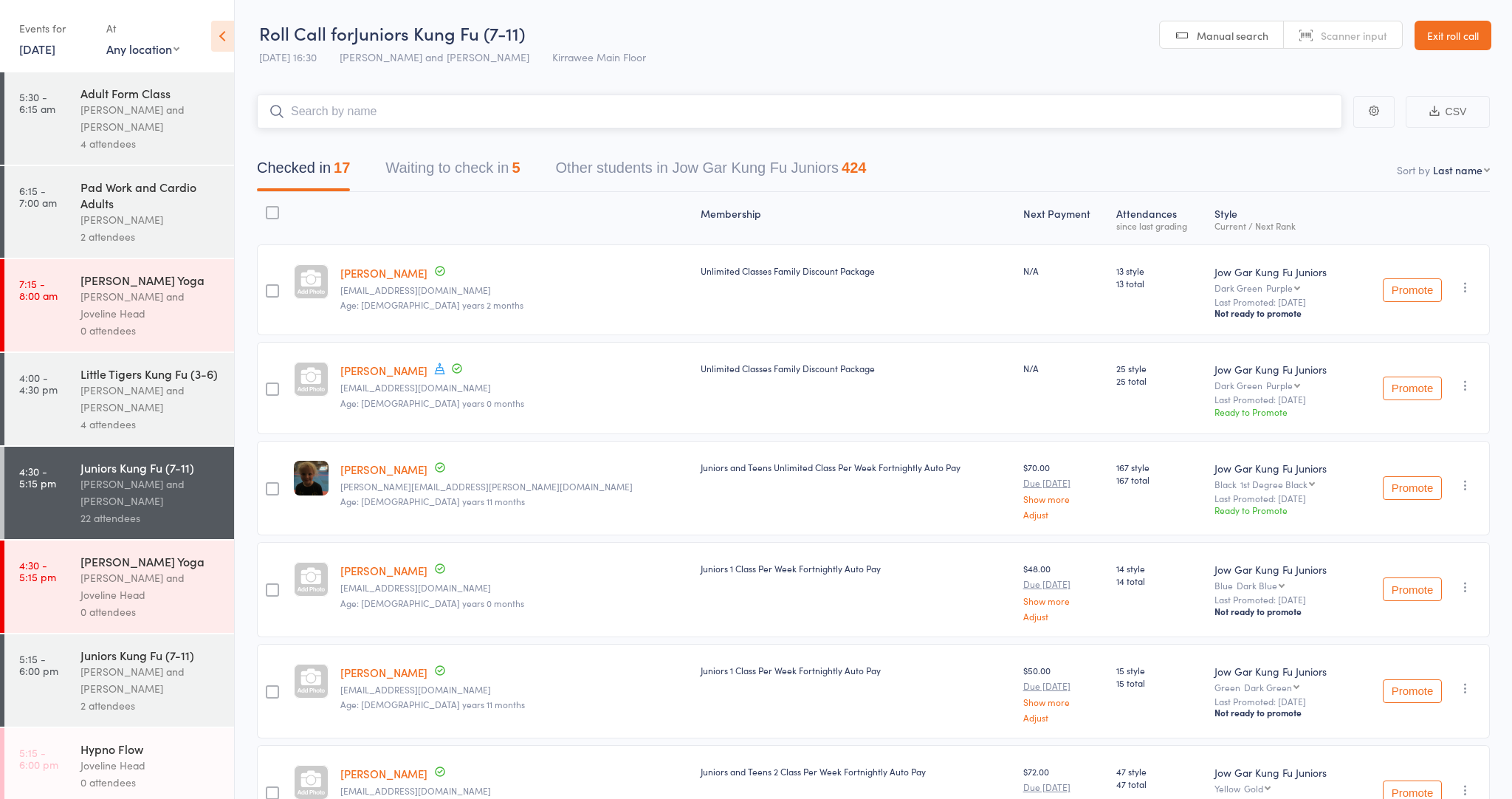
scroll to position [0, 0]
click at [500, 162] on button "Waiting to check in 5" at bounding box center [452, 171] width 135 height 39
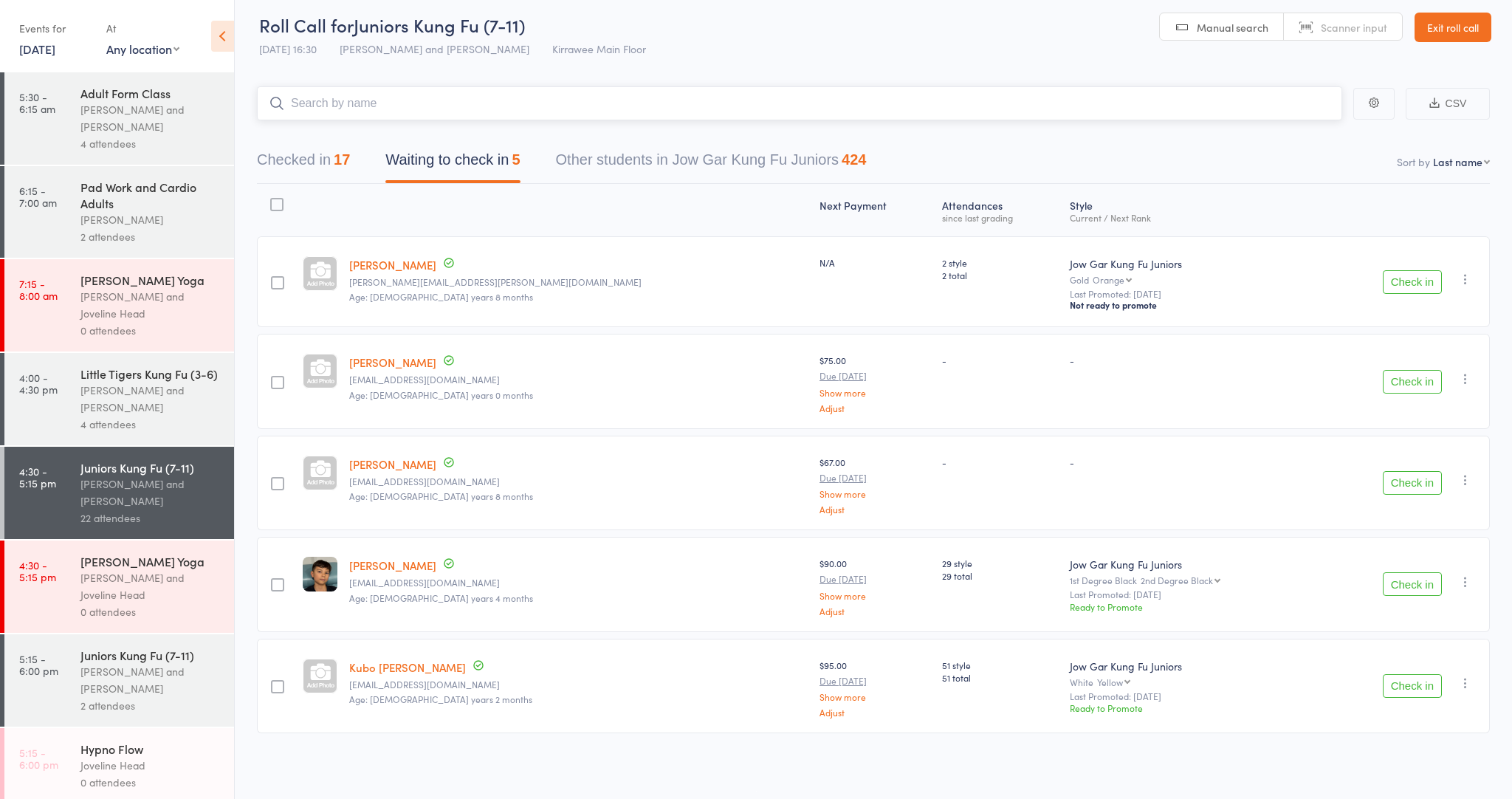
scroll to position [3, 0]
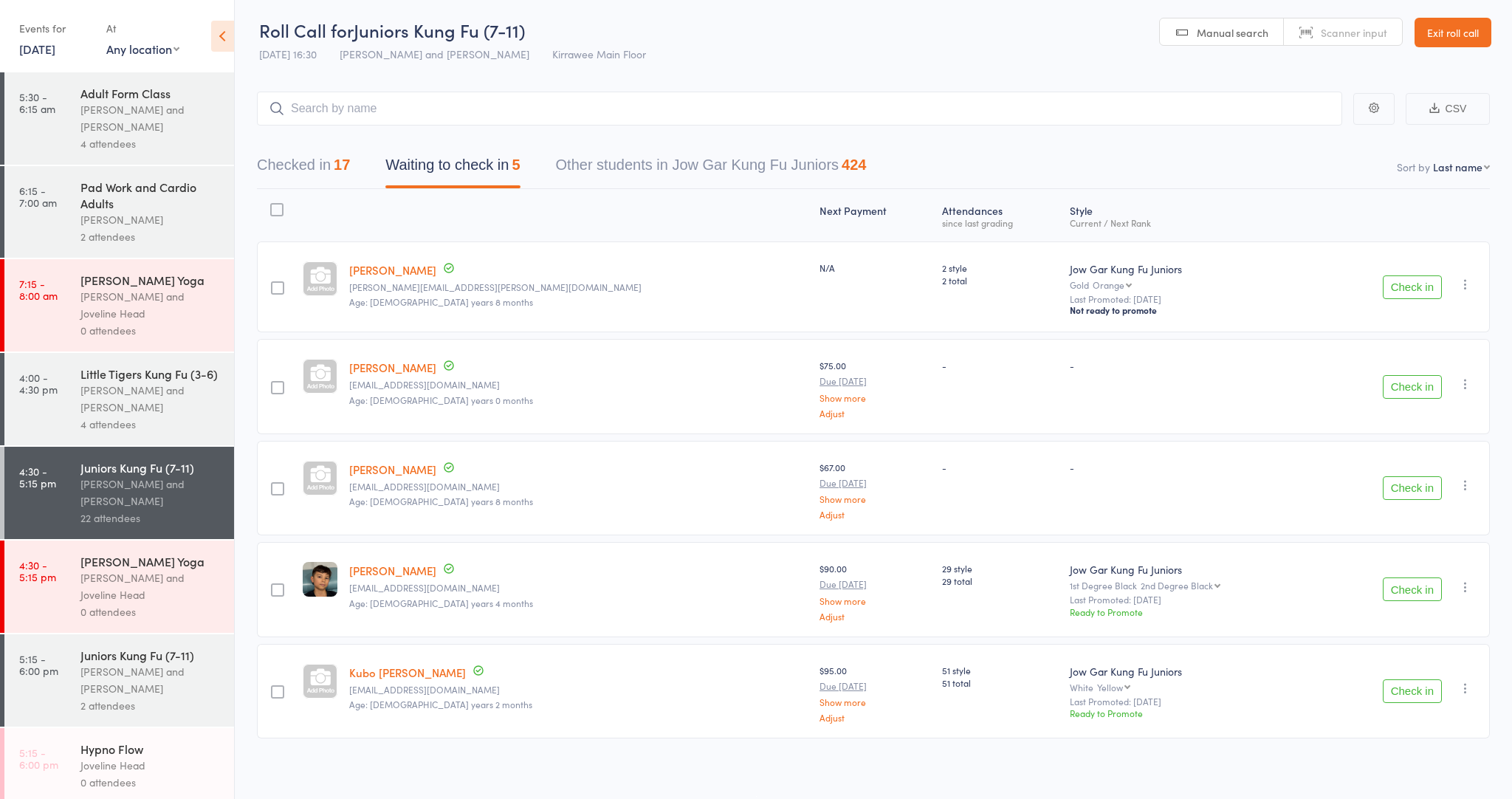
click at [284, 291] on div at bounding box center [277, 288] width 13 height 13
click at [274, 283] on input "checkbox" at bounding box center [274, 283] width 0 height 0
click at [284, 291] on div at bounding box center [277, 288] width 13 height 13
click at [274, 283] on input "checkbox" at bounding box center [274, 283] width 0 height 0
click at [390, 113] on input "search" at bounding box center [800, 109] width 1085 height 34
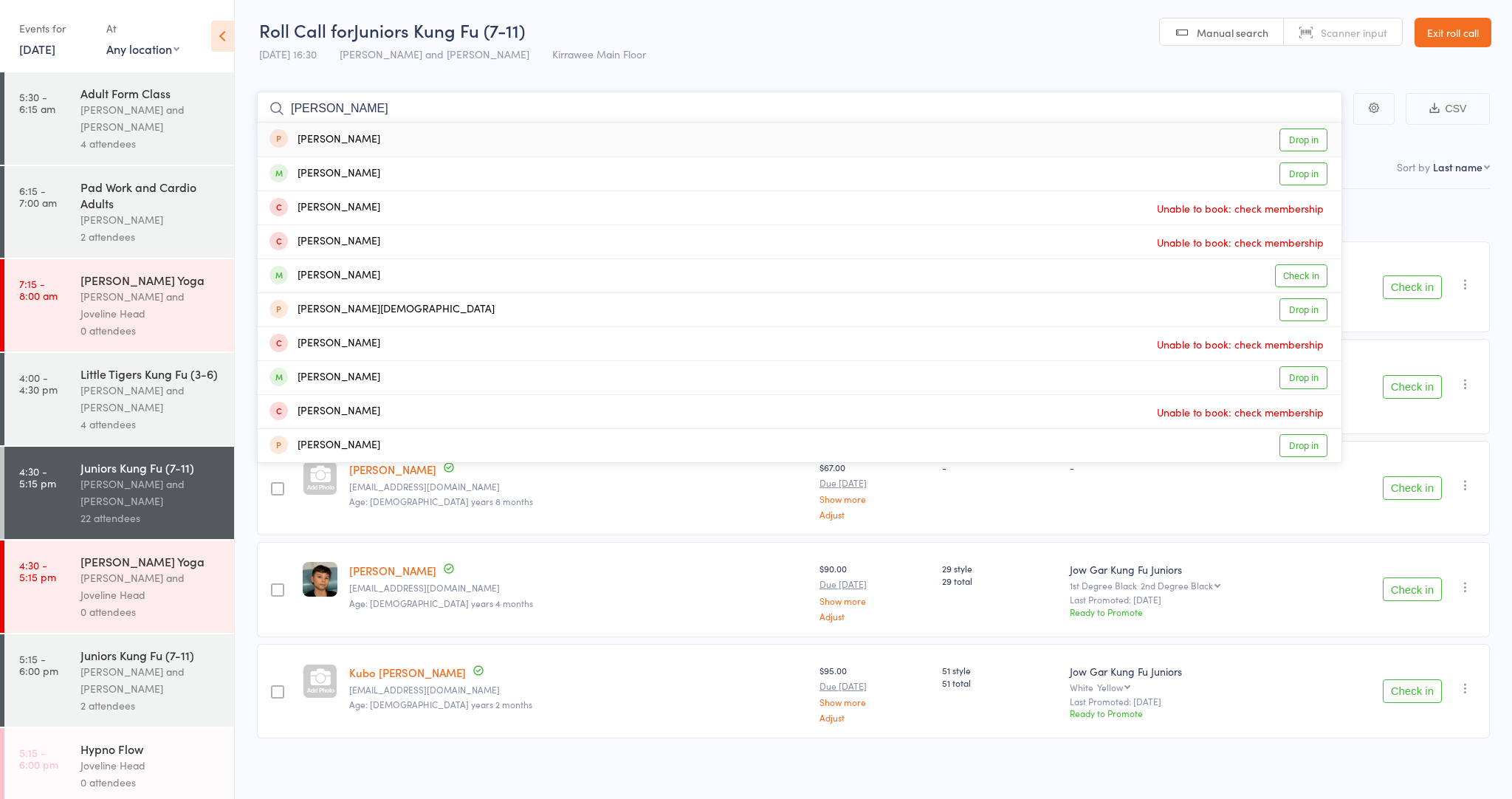
type input "[PERSON_NAME]"
drag, startPoint x: 391, startPoint y: 113, endPoint x: 1290, endPoint y: 277, distance: 913.8
click at [1290, 277] on link "Check in" at bounding box center [1301, 276] width 52 height 23
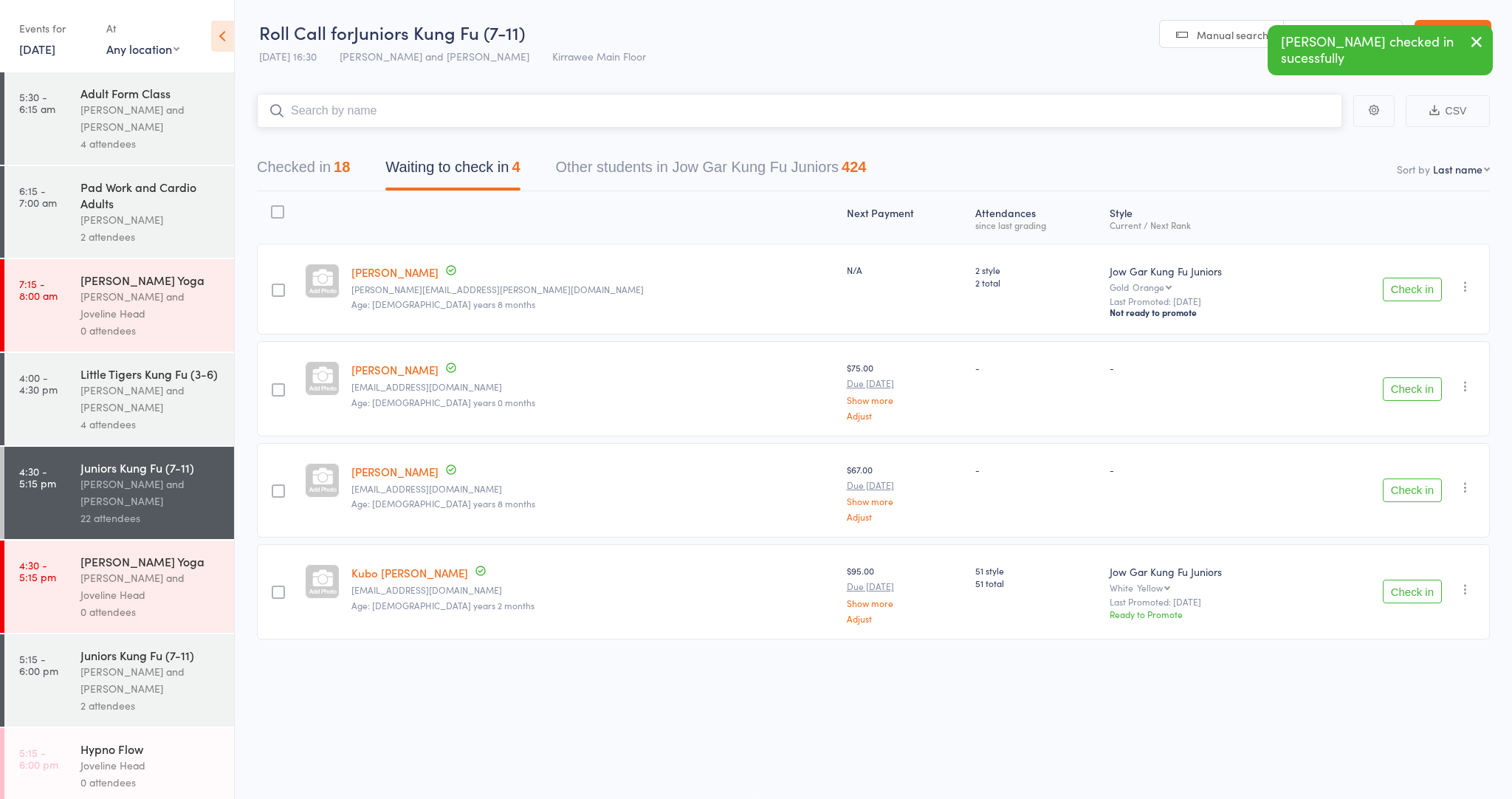
scroll to position [1, 0]
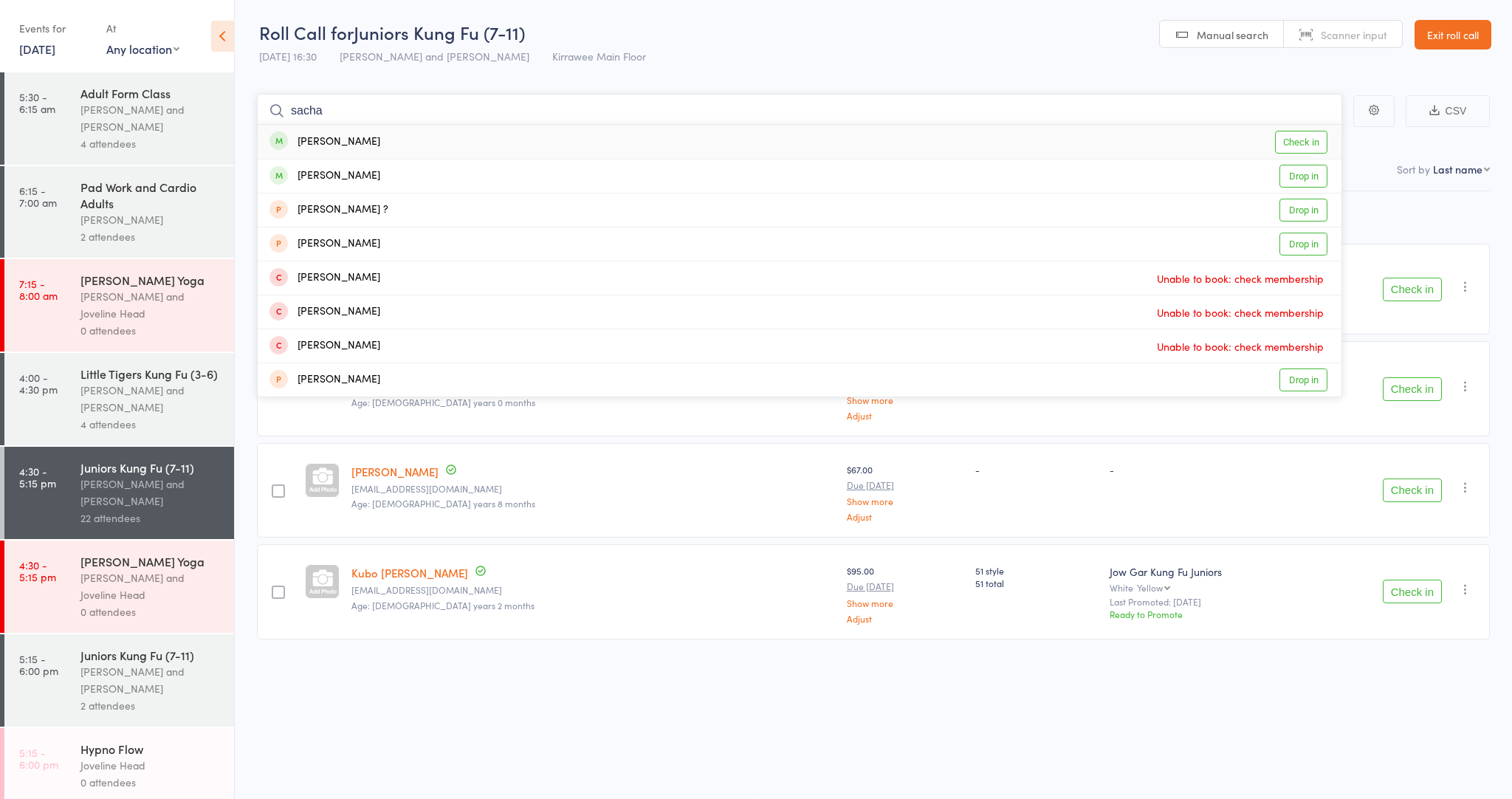
type input "sacha"
click at [1304, 137] on link "Check in" at bounding box center [1301, 142] width 52 height 23
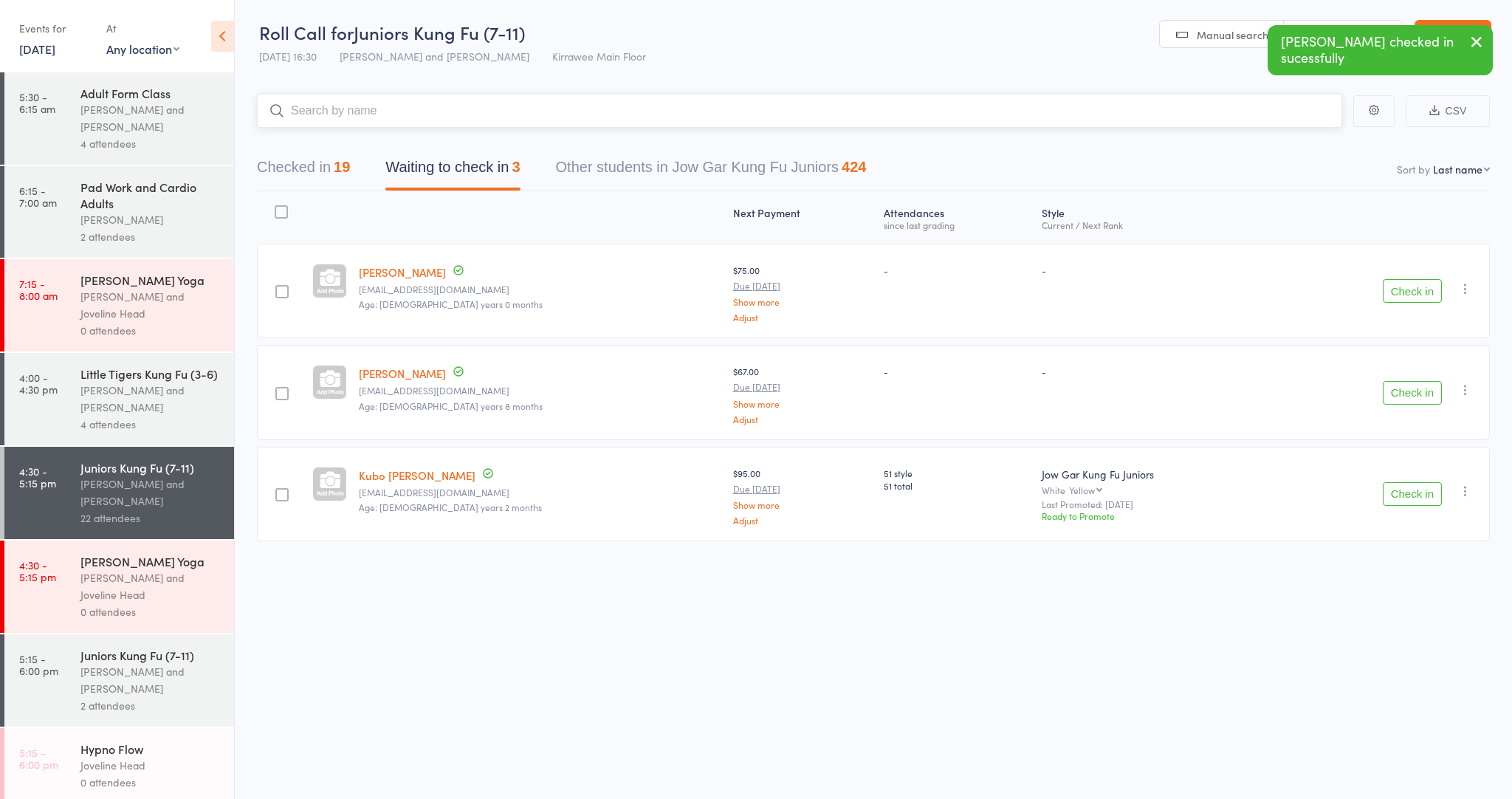
click at [335, 174] on button "Checked in 19" at bounding box center [304, 171] width 93 height 39
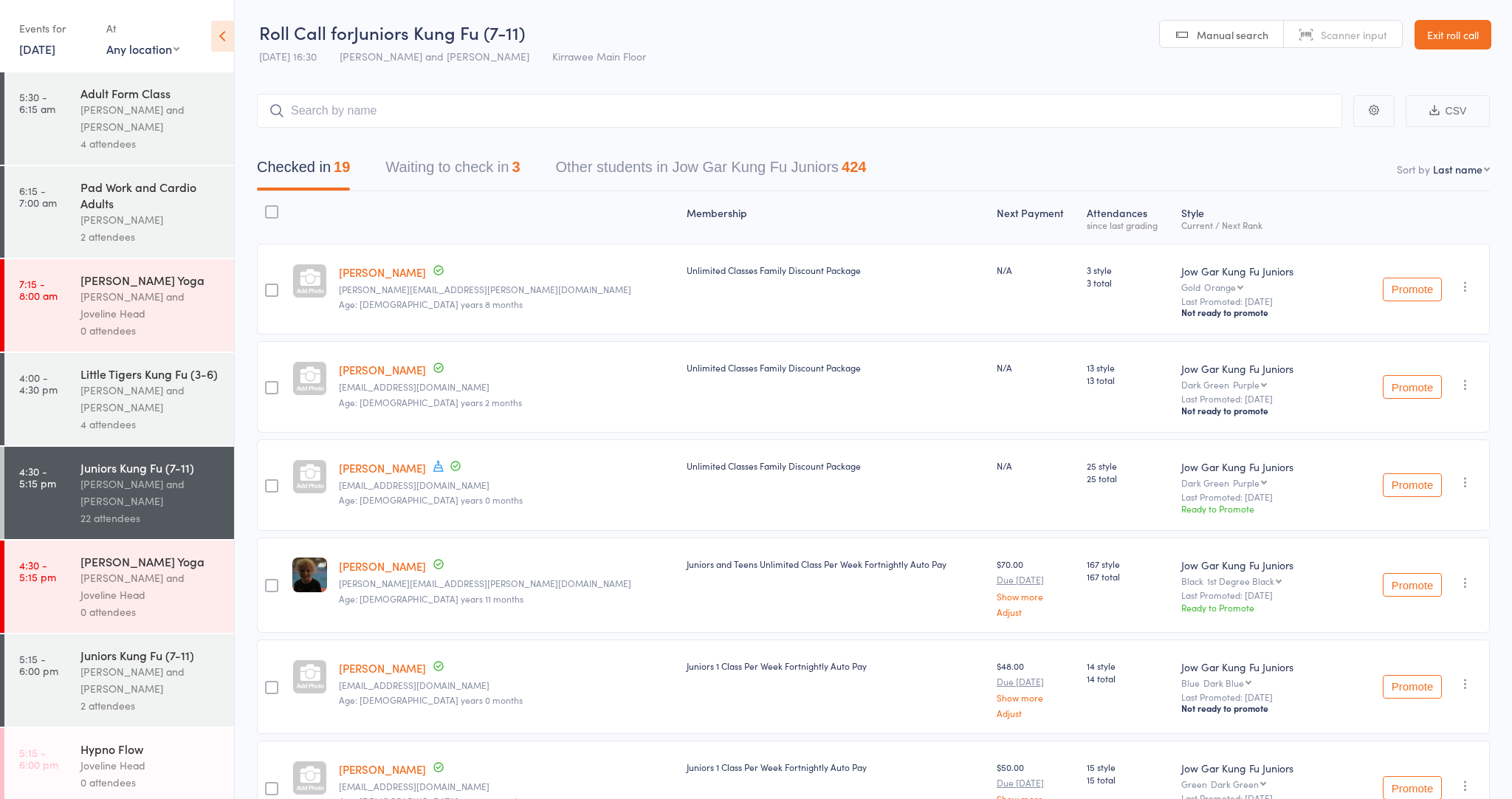
click at [477, 182] on button "Waiting to check in 3" at bounding box center [452, 171] width 135 height 39
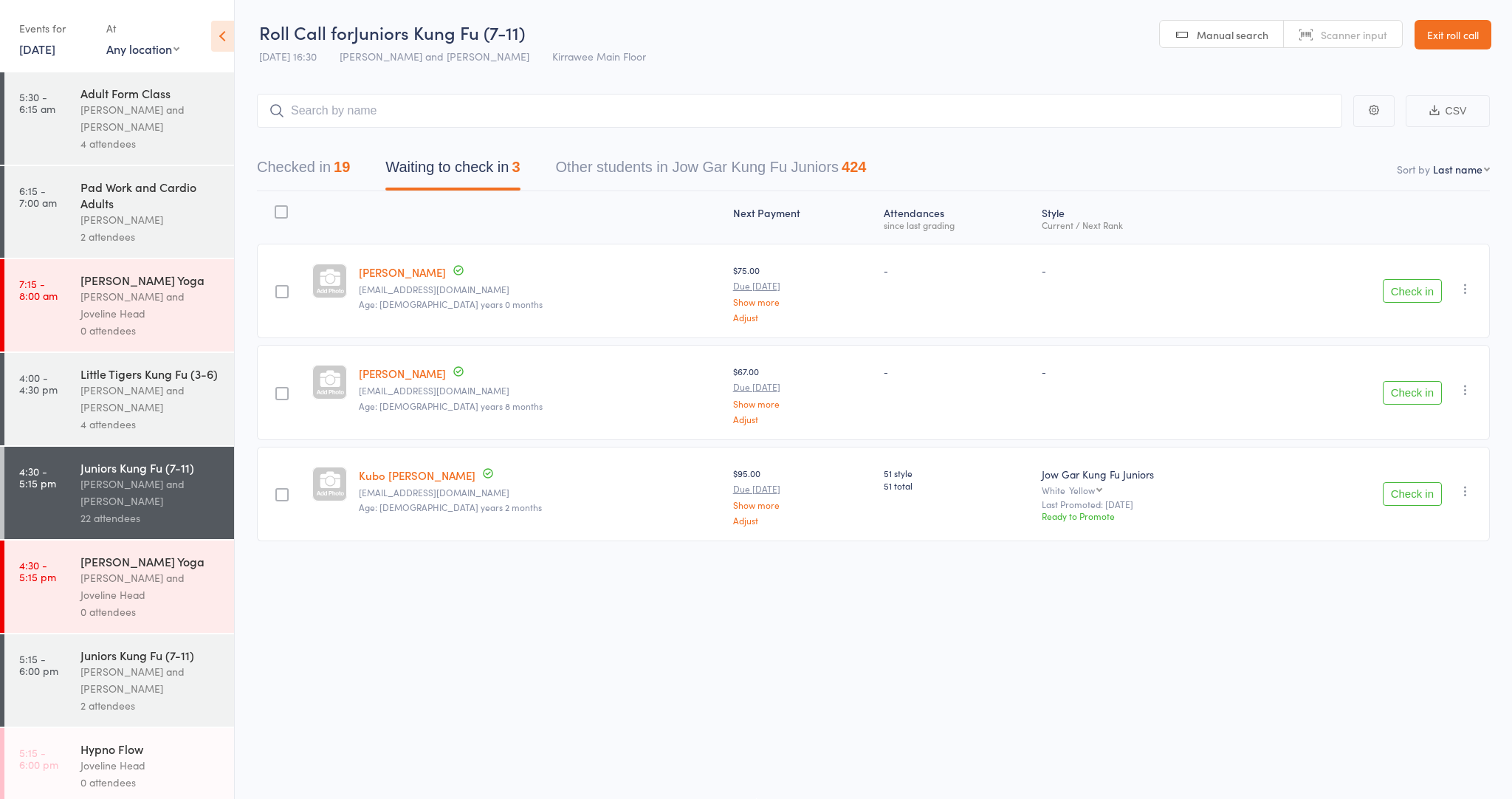
click at [1408, 281] on button "Check in" at bounding box center [1412, 291] width 59 height 24
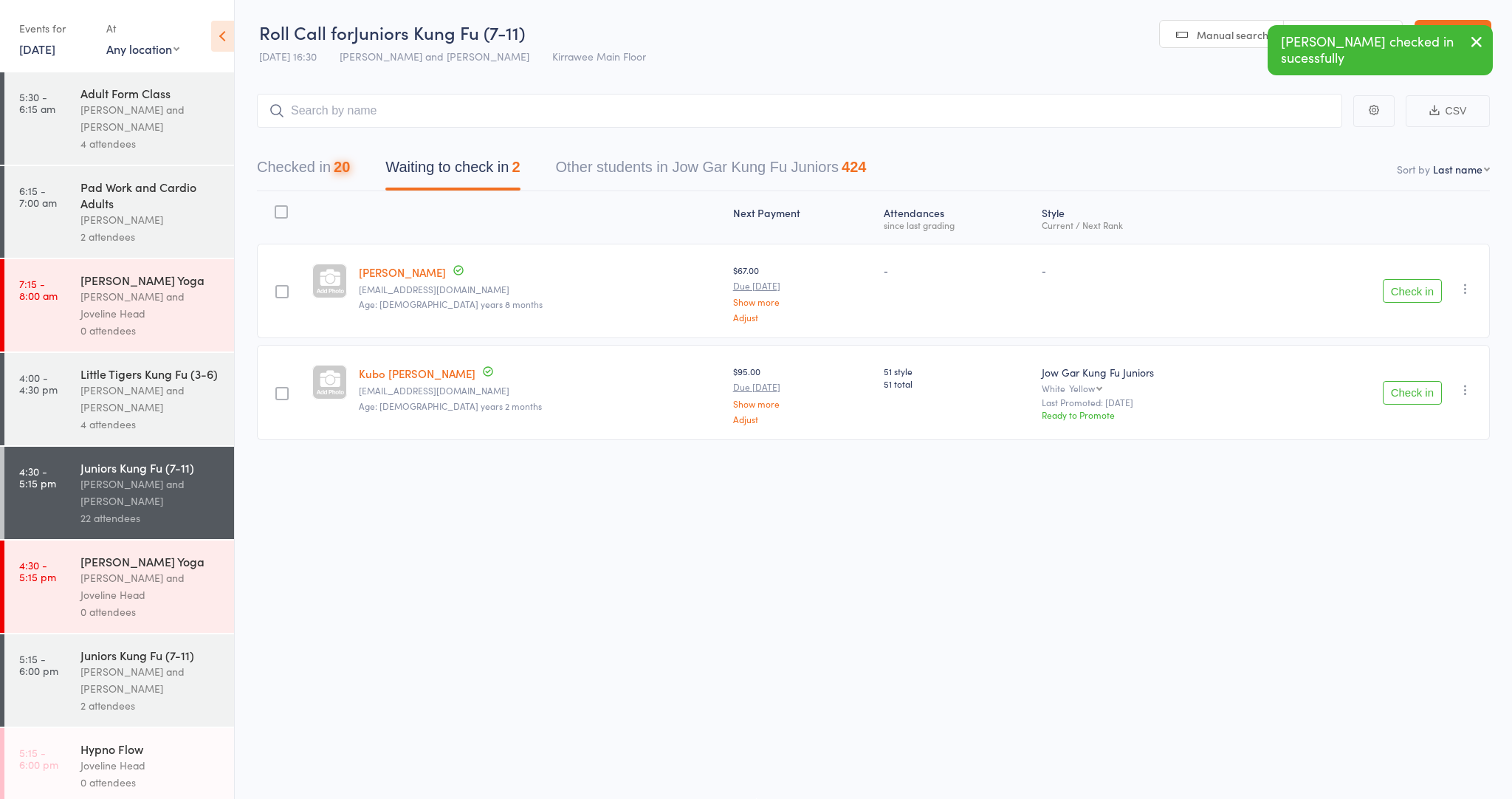
click at [1412, 287] on button "Check in" at bounding box center [1412, 291] width 59 height 24
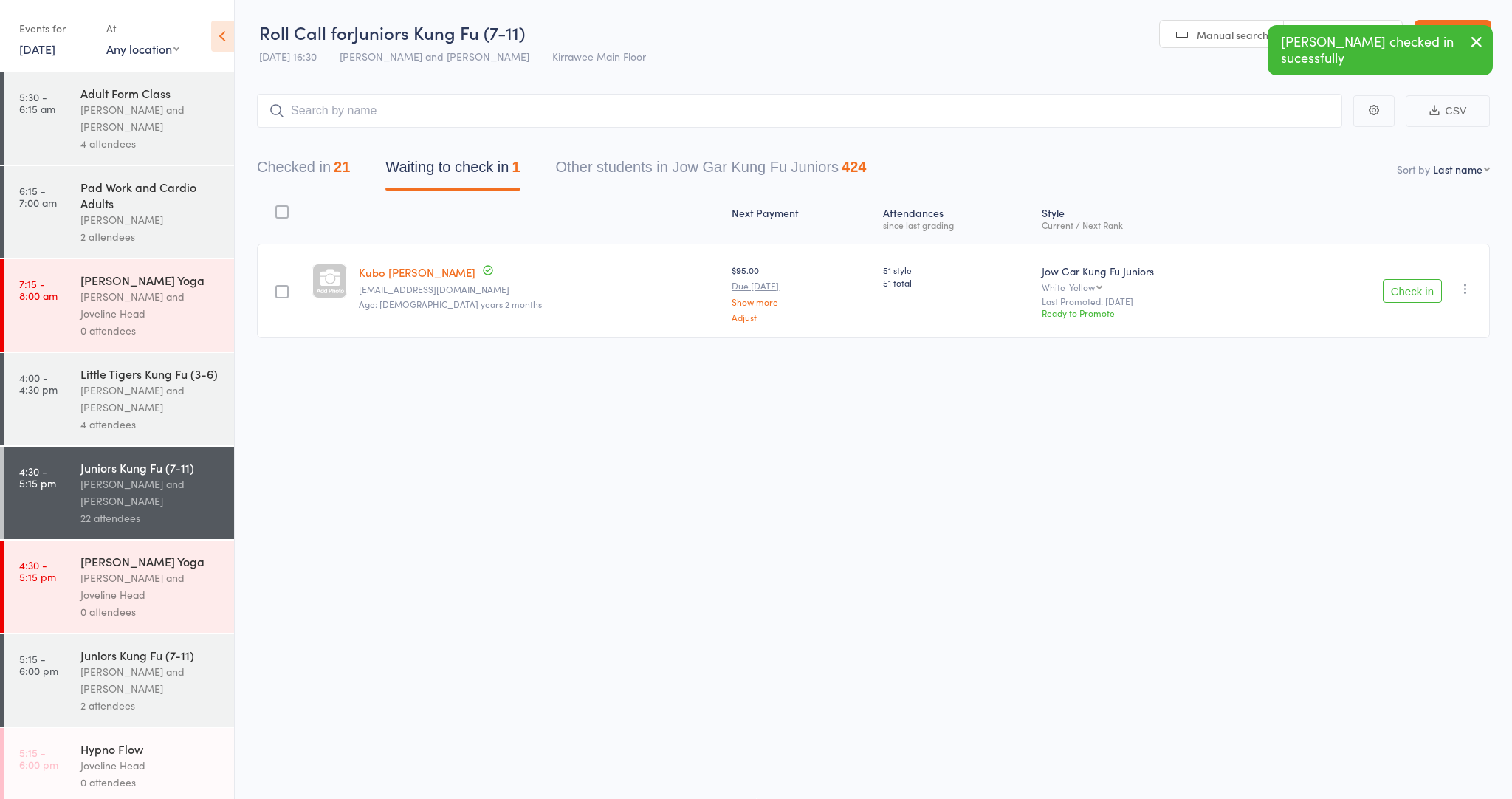
click at [308, 164] on button "Checked in 21" at bounding box center [304, 171] width 93 height 39
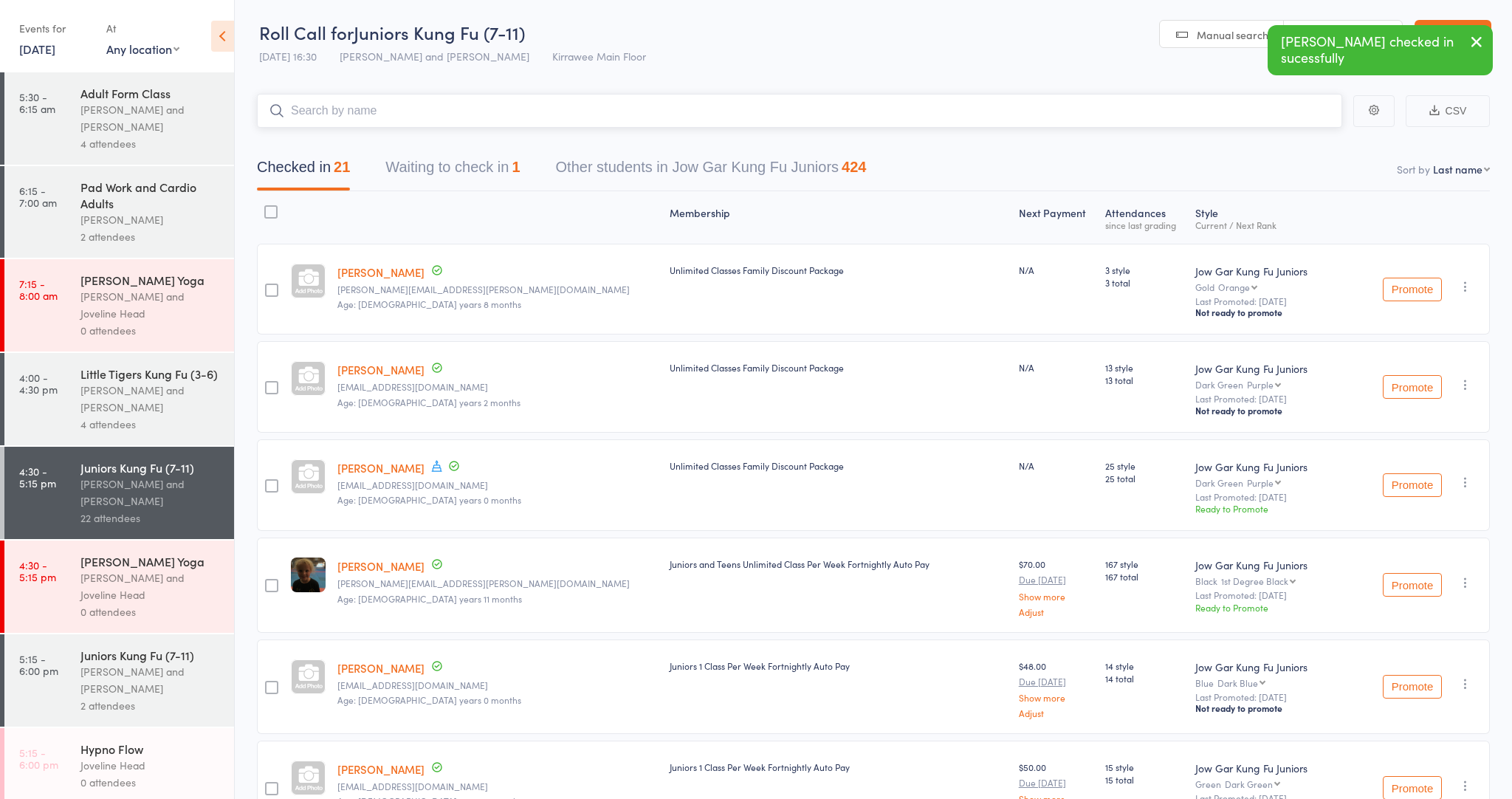
click at [334, 126] on input "search" at bounding box center [800, 111] width 1085 height 34
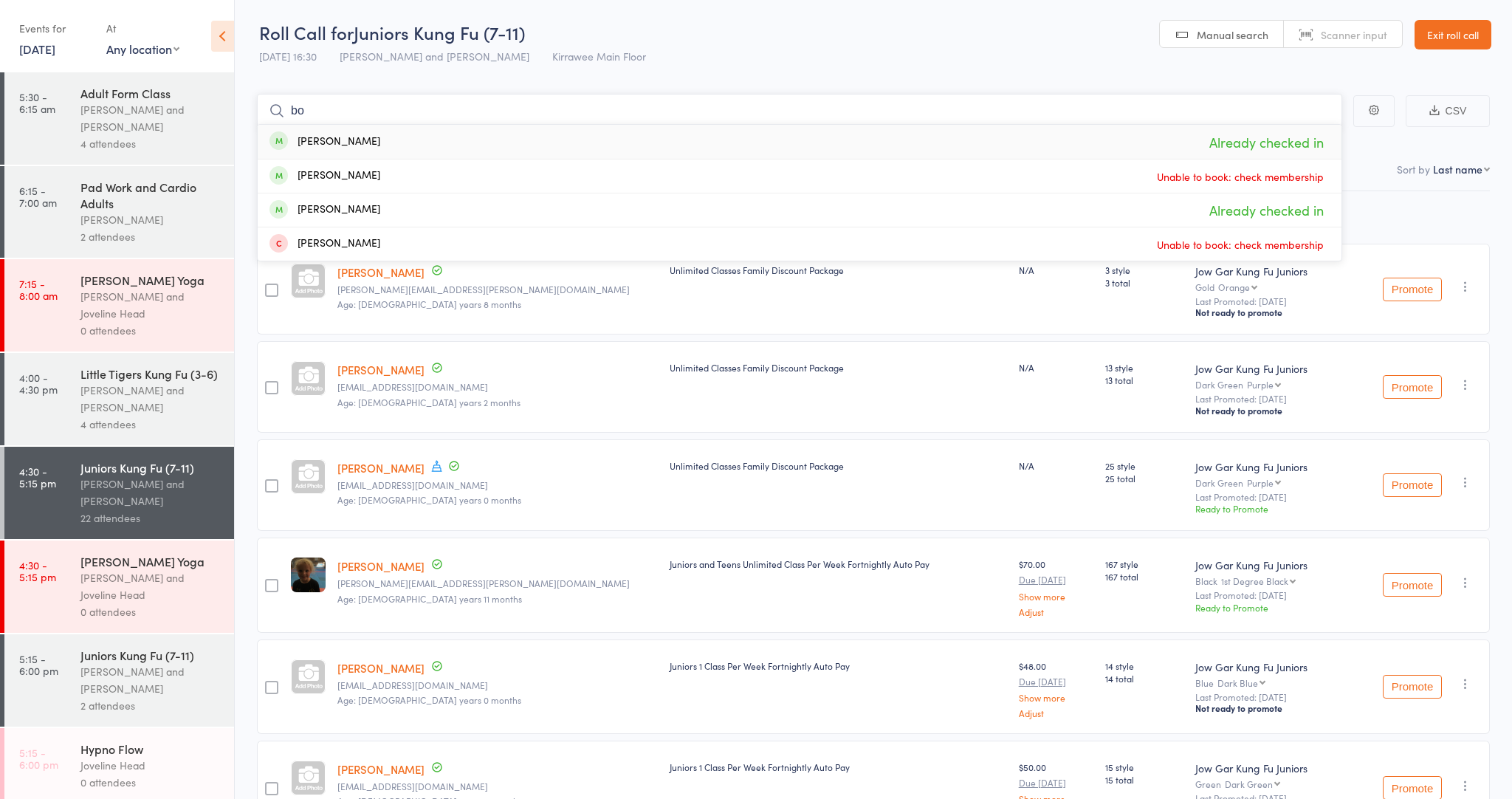
type input "b"
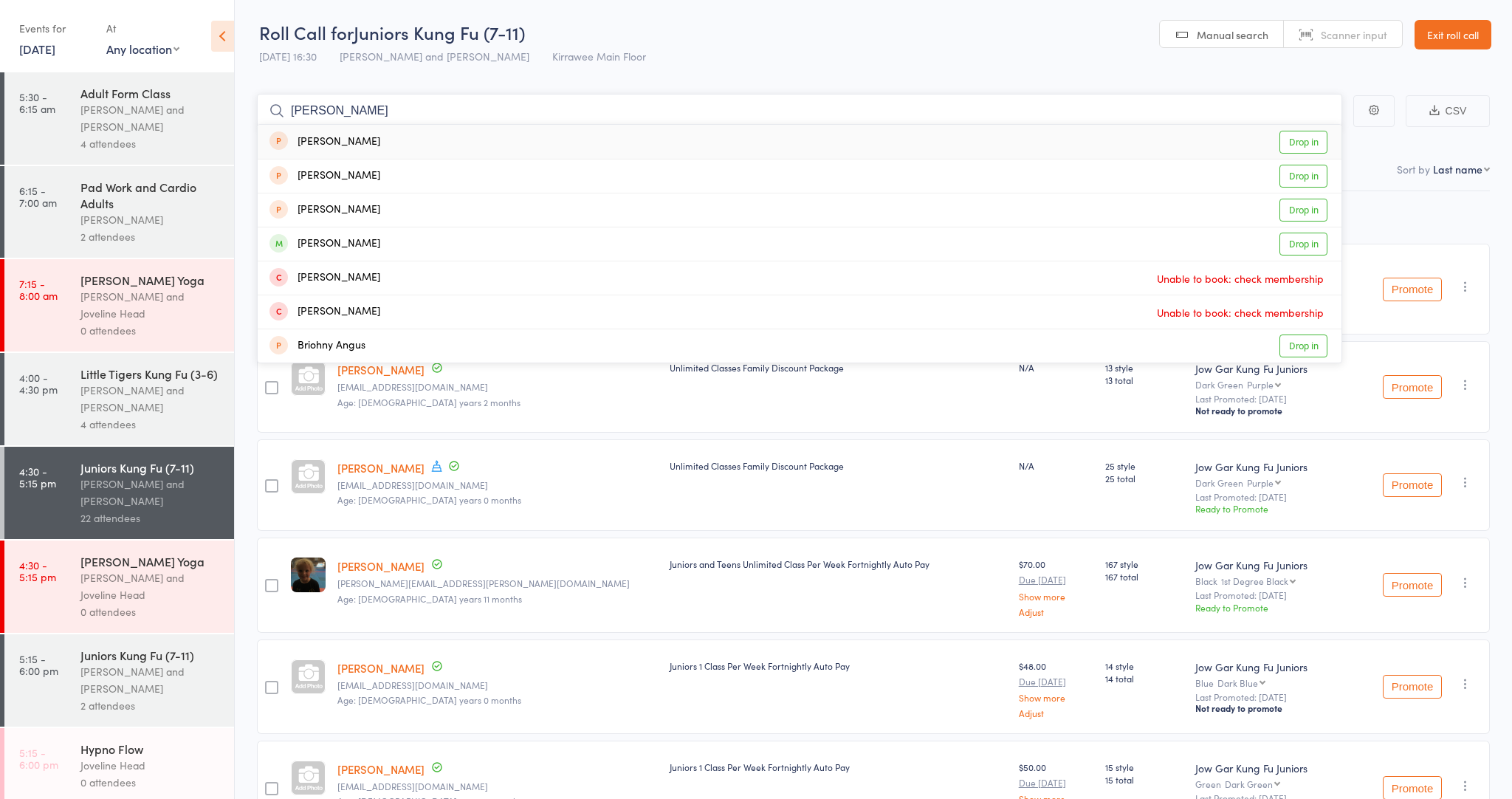
type input "[PERSON_NAME]"
drag, startPoint x: 333, startPoint y: 126, endPoint x: 358, endPoint y: 258, distance: 134.3
click at [358, 258] on div "[PERSON_NAME] Drop in" at bounding box center [800, 244] width 1084 height 33
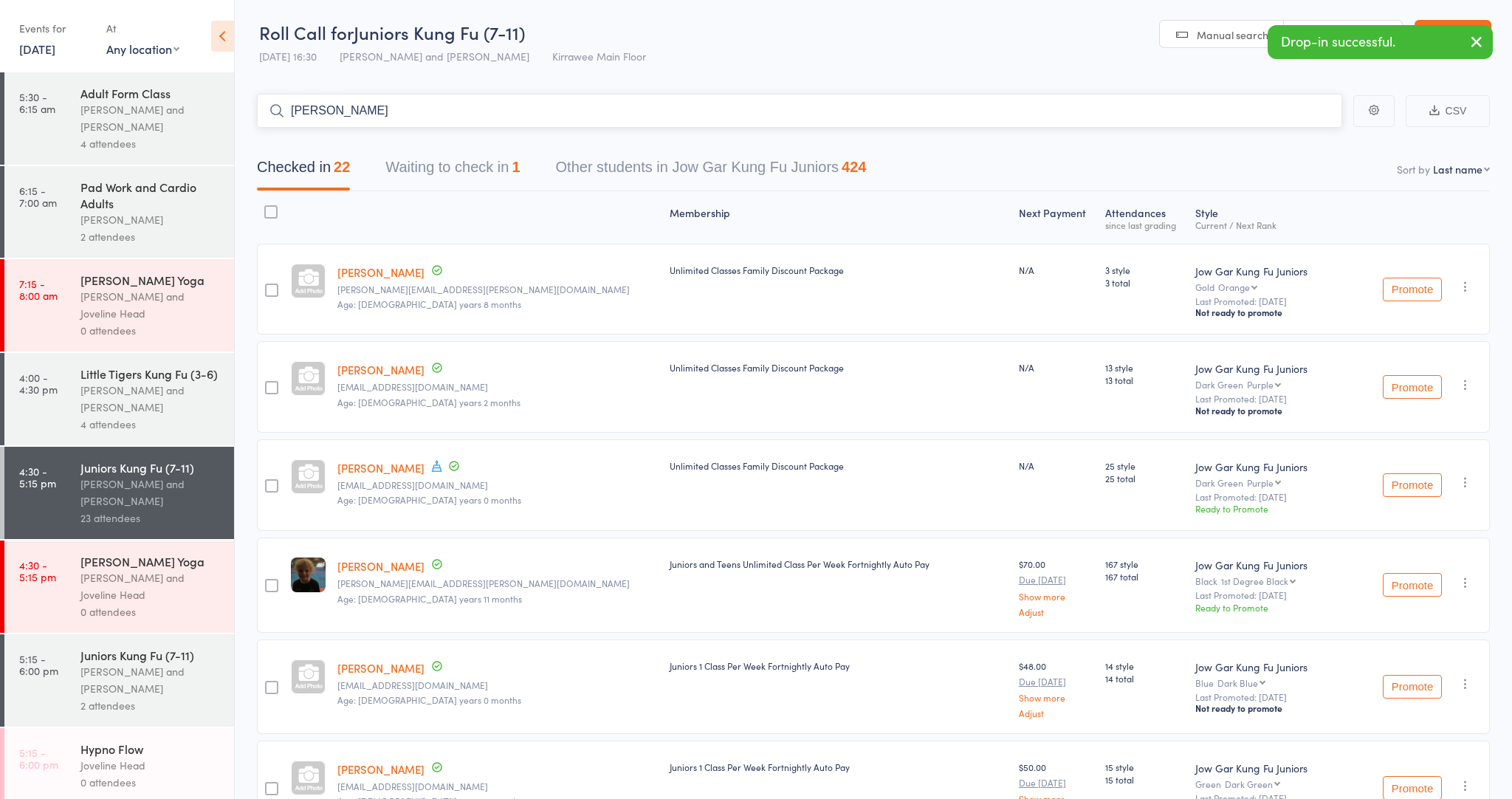
scroll to position [0, 0]
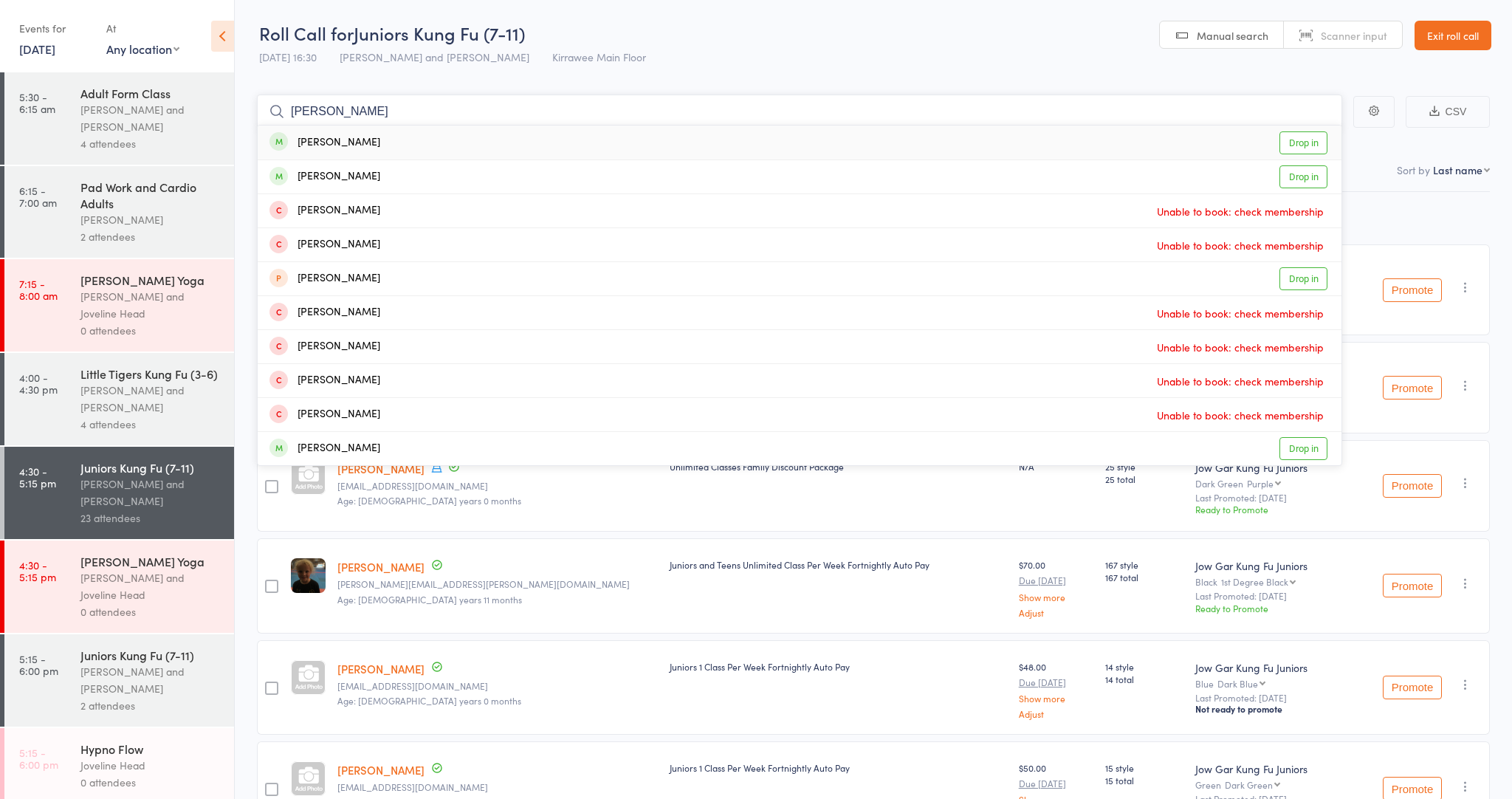
type input "[PERSON_NAME]"
drag, startPoint x: 357, startPoint y: 452, endPoint x: 444, endPoint y: 140, distance: 323.9
click at [444, 140] on div "[PERSON_NAME] Drop in" at bounding box center [800, 143] width 1084 height 34
